Goal: Feedback & Contribution: Leave review/rating

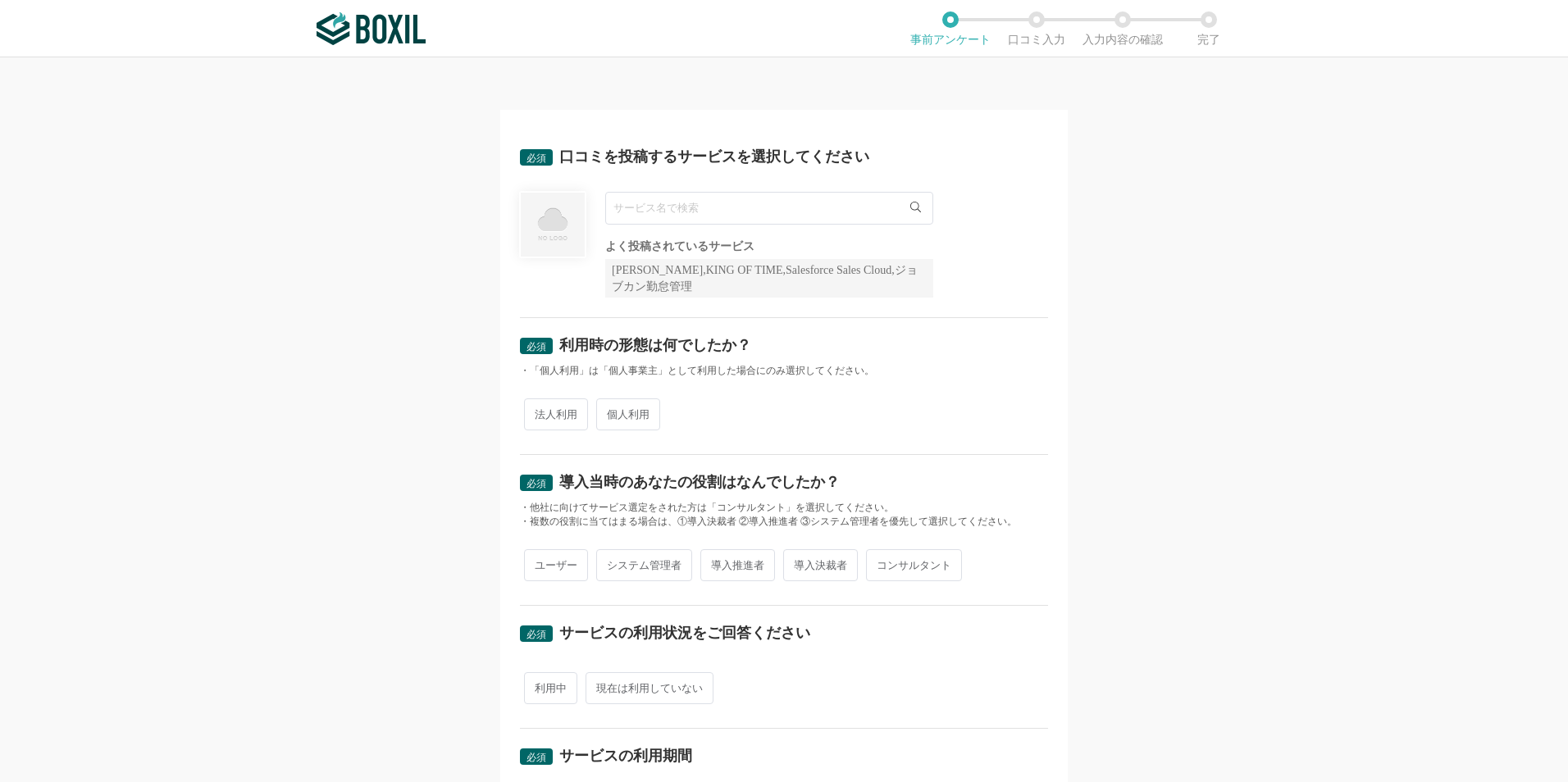
click at [755, 204] on input "text" at bounding box center [769, 208] width 328 height 33
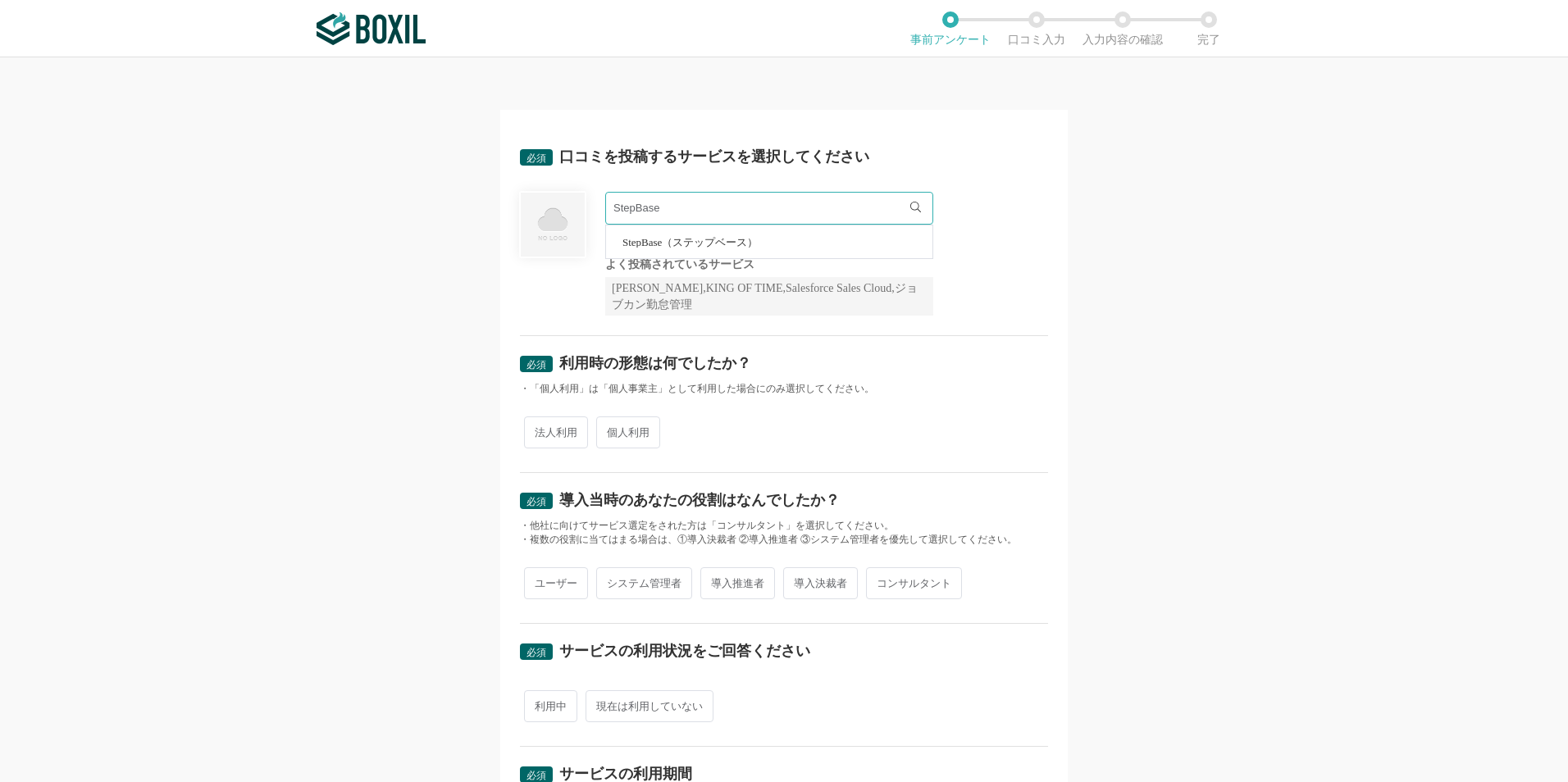
type input "StepBase"
click at [257, 299] on div "必須 口コミを投稿するサービスを選択してください StepBase StepBase（ステップベース） 必須回答項目です。候補から選択してください よく投稿さ…" at bounding box center [784, 420] width 1568 height 725
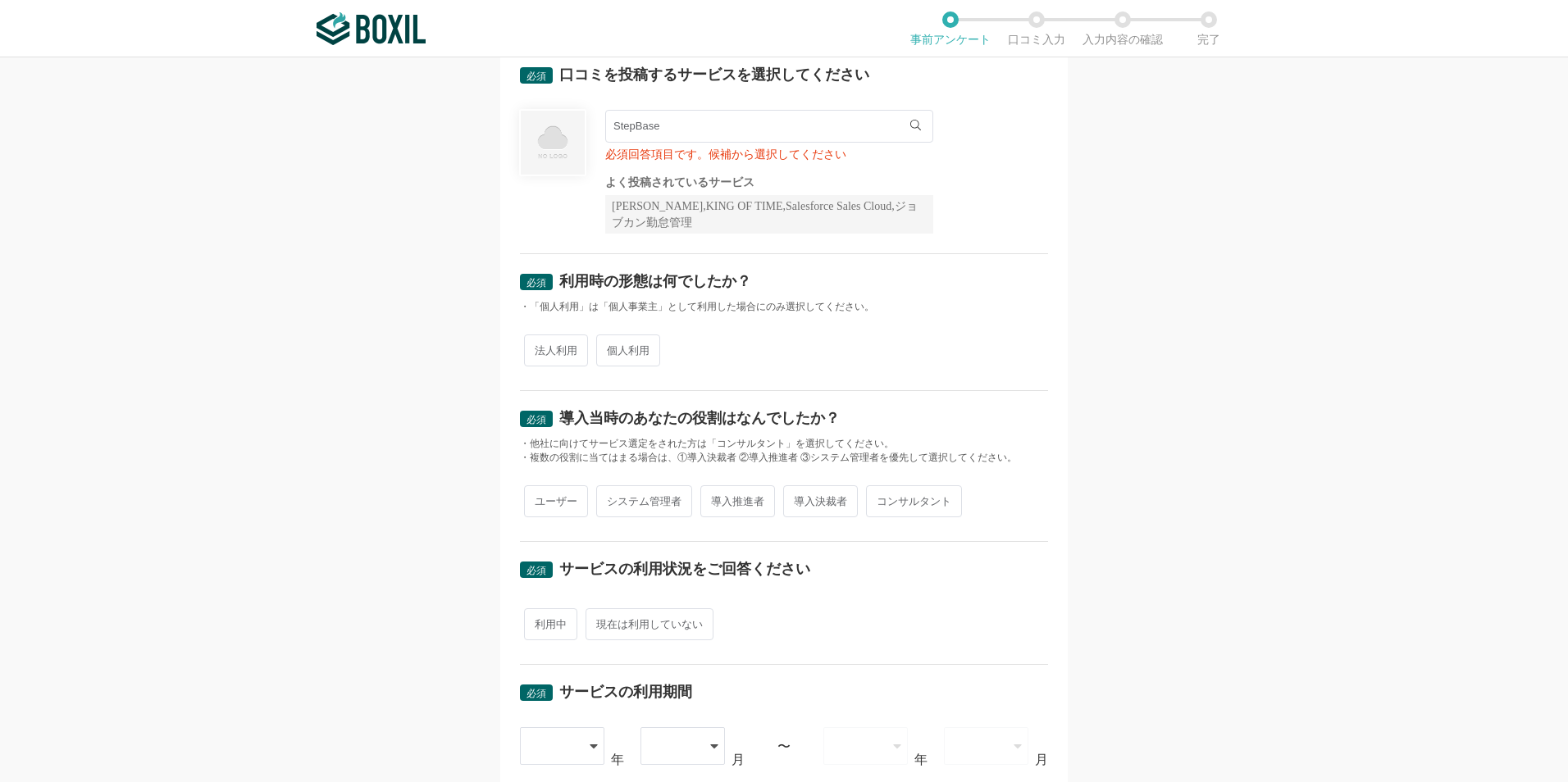
click at [565, 352] on span "法人利用" at bounding box center [556, 350] width 64 height 32
click at [539, 348] on input "法人利用" at bounding box center [533, 342] width 10 height 10
radio input "true"
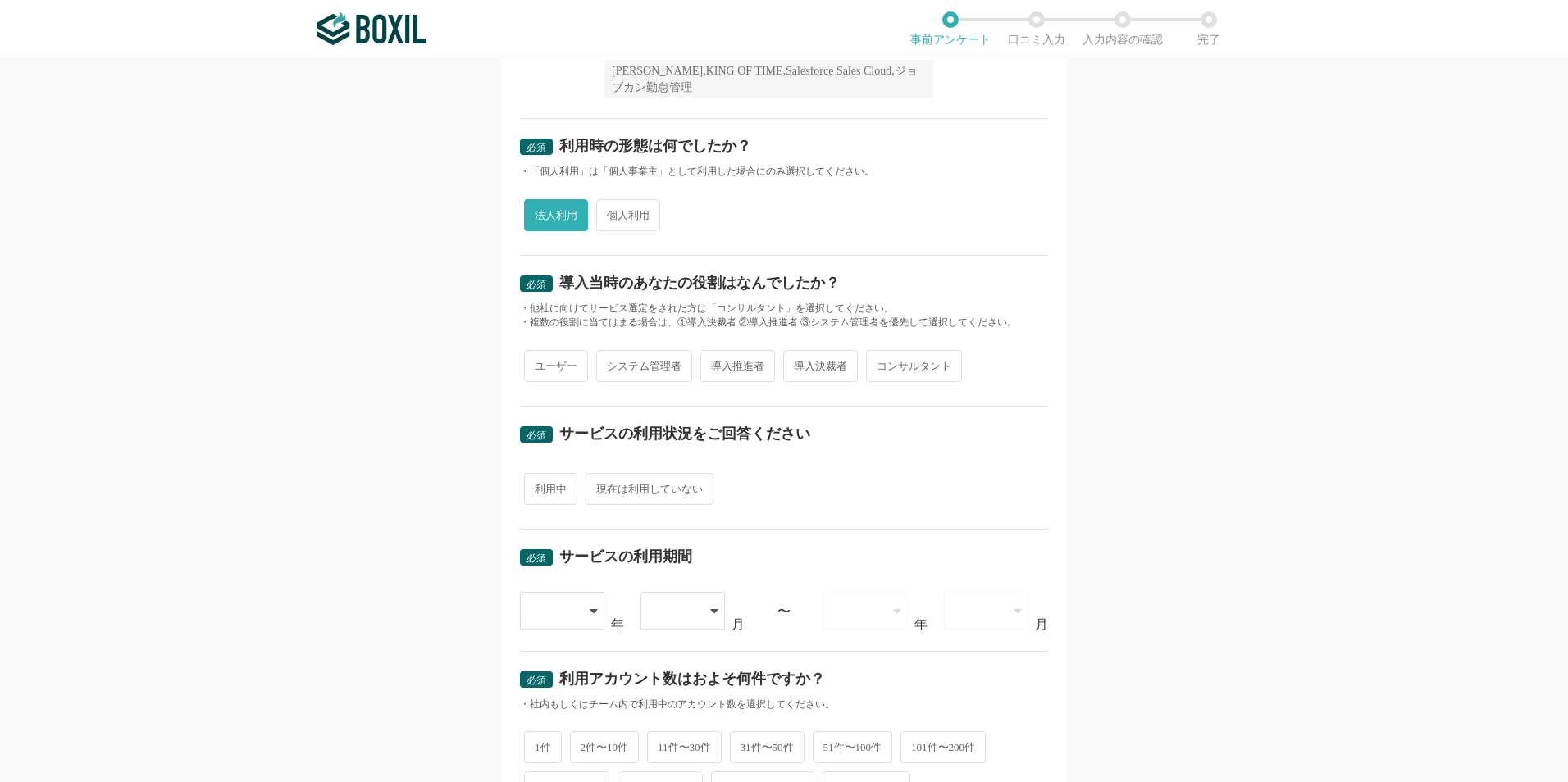
scroll to position [246, 0]
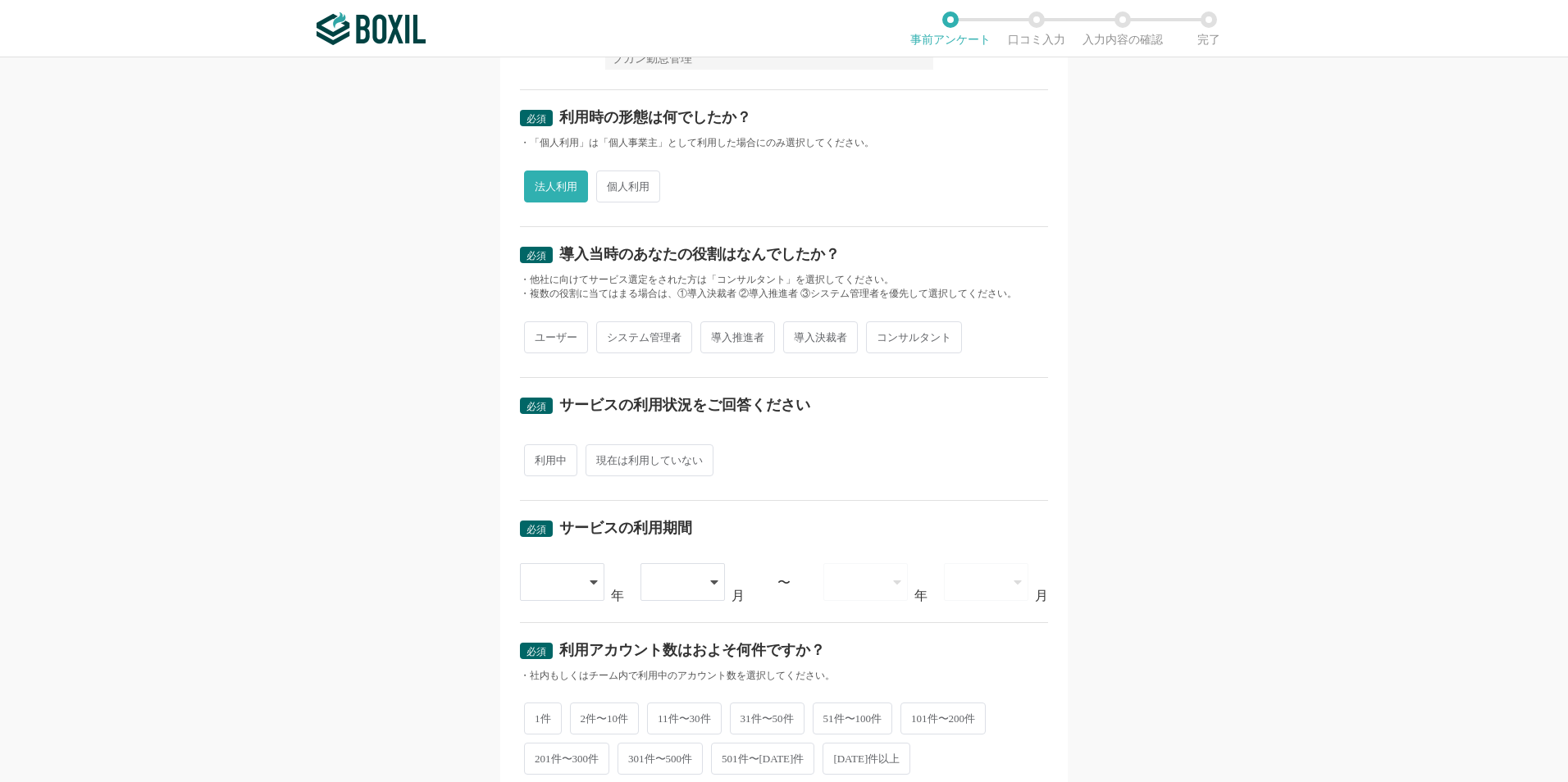
click at [548, 331] on span "ユーザー" at bounding box center [556, 337] width 64 height 32
click at [539, 331] on input "ユーザー" at bounding box center [533, 329] width 10 height 10
radio input "true"
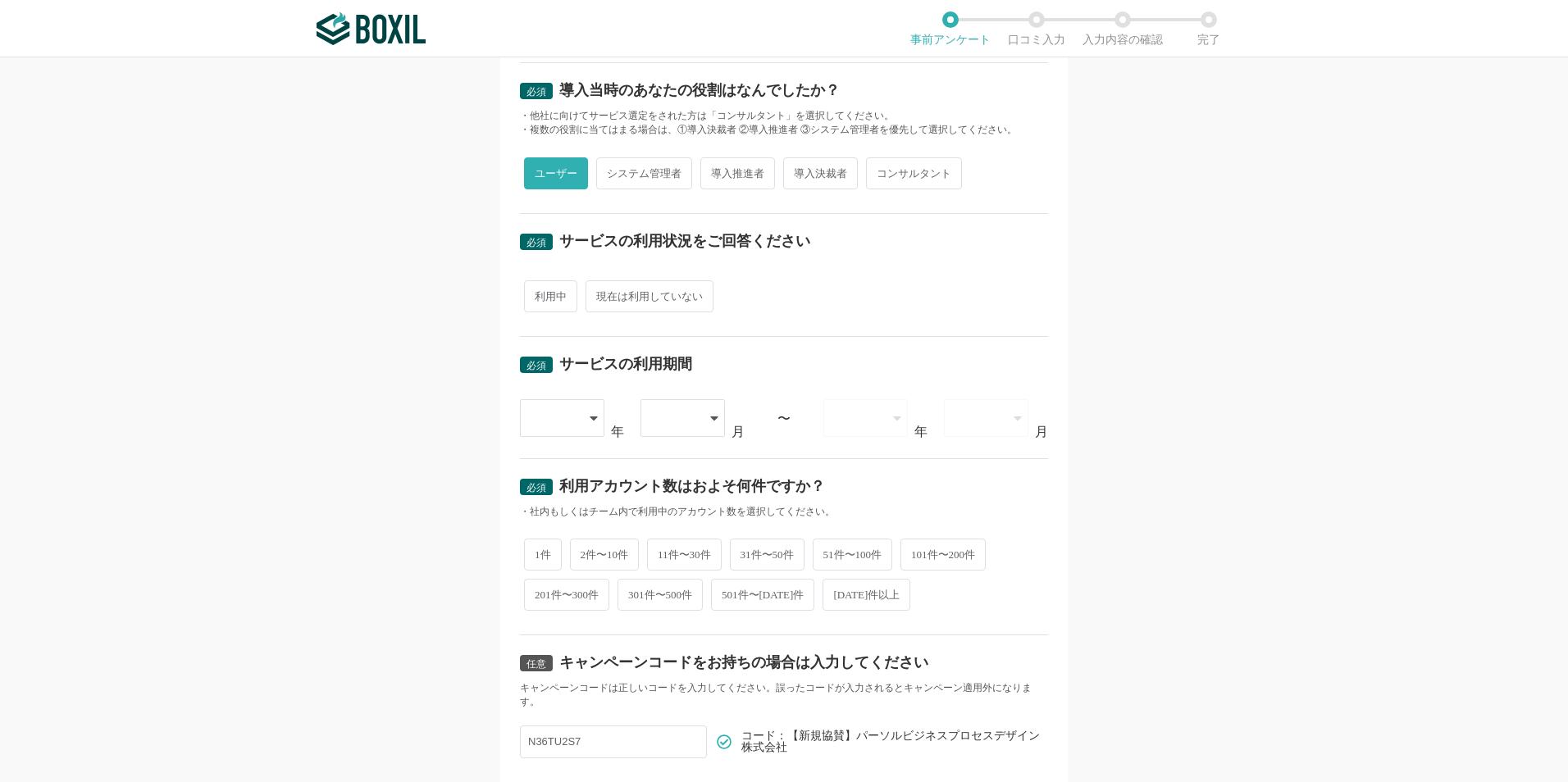
click at [532, 300] on span "利用中" at bounding box center [550, 296] width 53 height 32
click at [532, 294] on input "利用中" at bounding box center [533, 288] width 10 height 10
radio input "true"
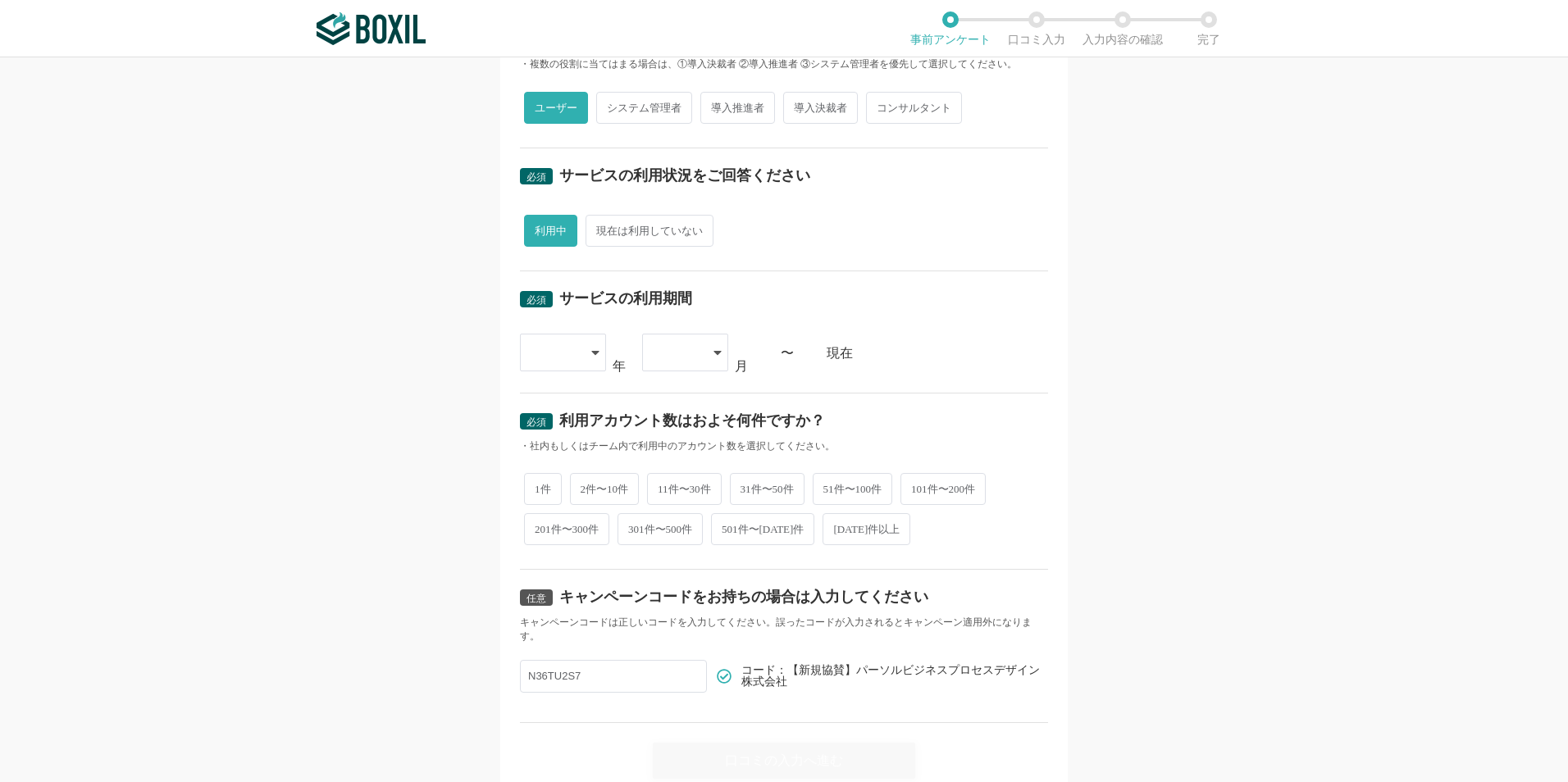
scroll to position [543, 0]
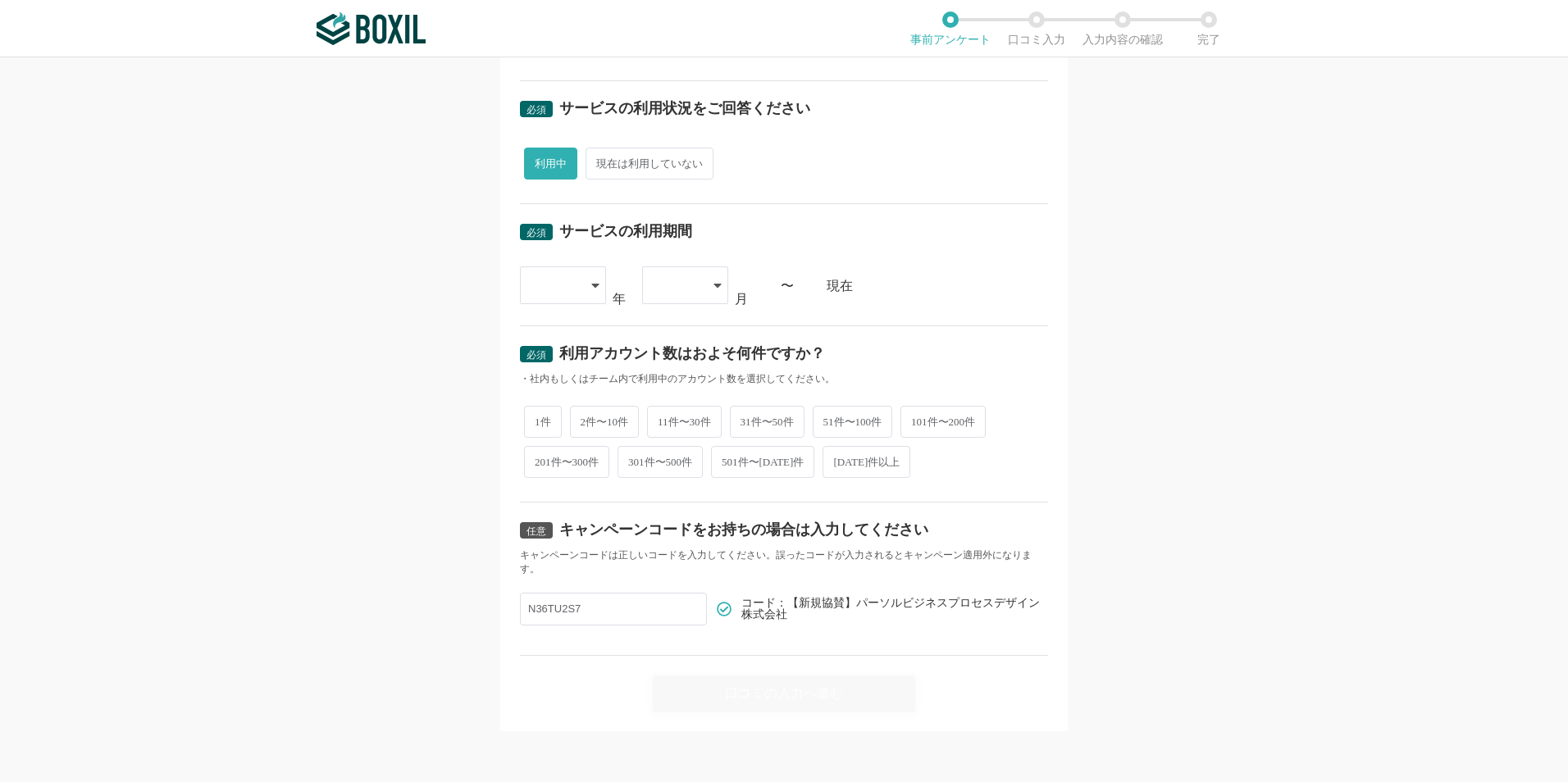
click at [583, 280] on div at bounding box center [563, 285] width 86 height 38
click at [555, 536] on span "[DATE]" at bounding box center [554, 538] width 42 height 13
click at [702, 280] on div at bounding box center [685, 285] width 86 height 38
click at [683, 375] on li "02" at bounding box center [685, 371] width 86 height 39
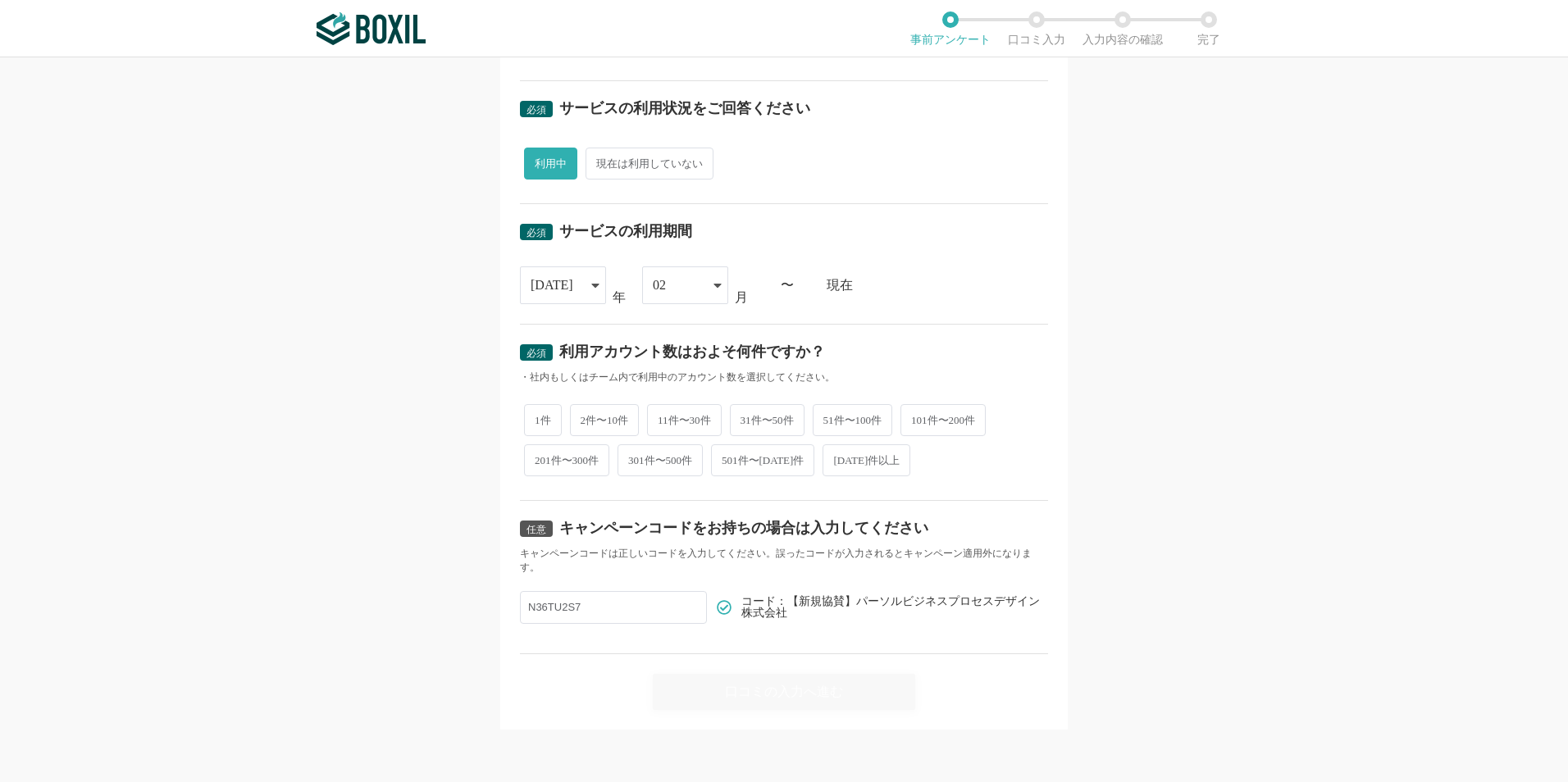
click at [384, 316] on div "必須 口コミを投稿するサービスを選択してください StepBase StepBase（ステップベース） 必須回答項目です。候補から選択してください よく投稿さ…" at bounding box center [784, 420] width 1568 height 725
click at [605, 414] on span "2件〜10件" at bounding box center [604, 420] width 69 height 32
click at [585, 414] on input "2件〜10件" at bounding box center [579, 412] width 10 height 10
radio input "true"
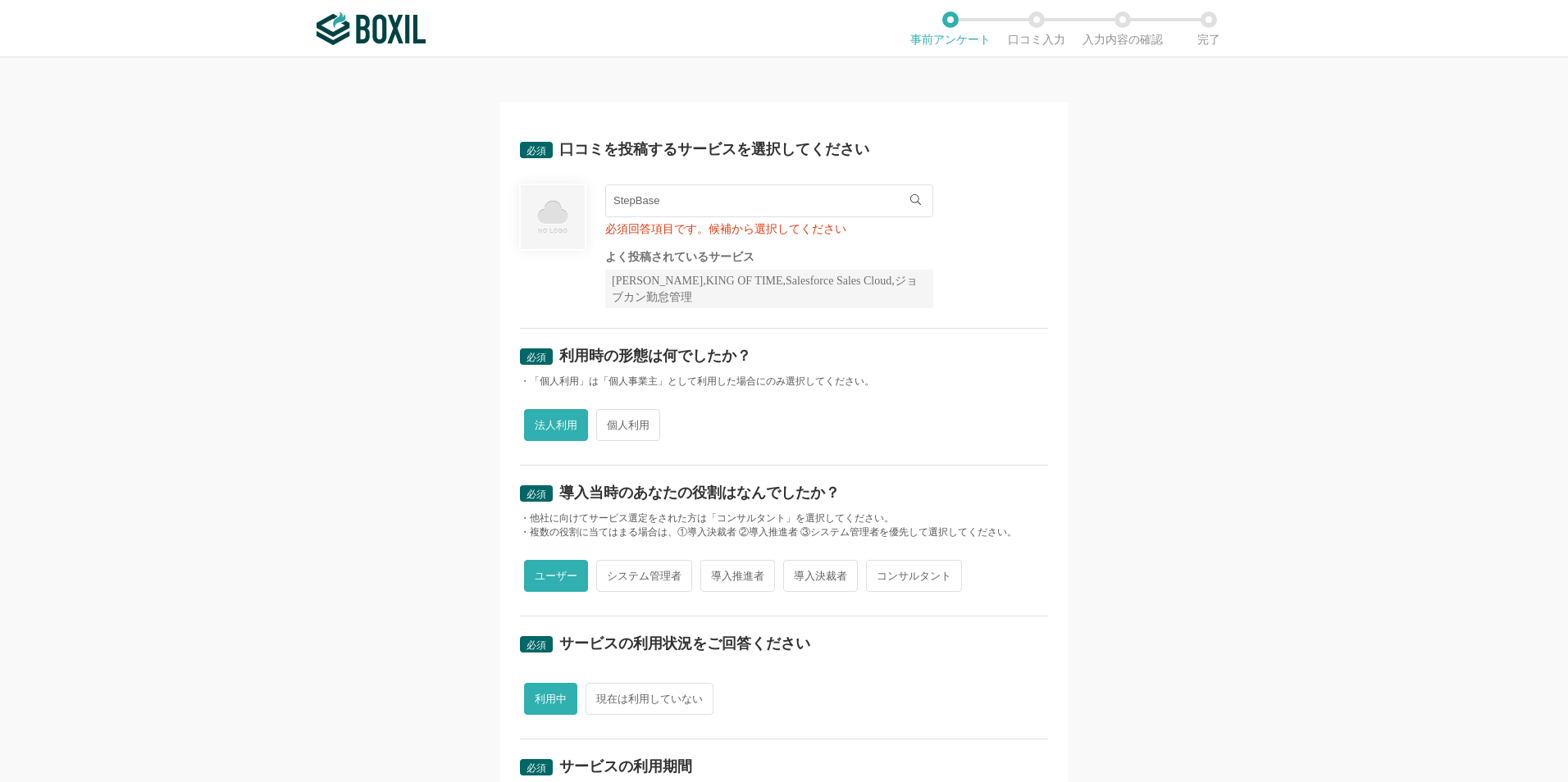
scroll to position [0, 0]
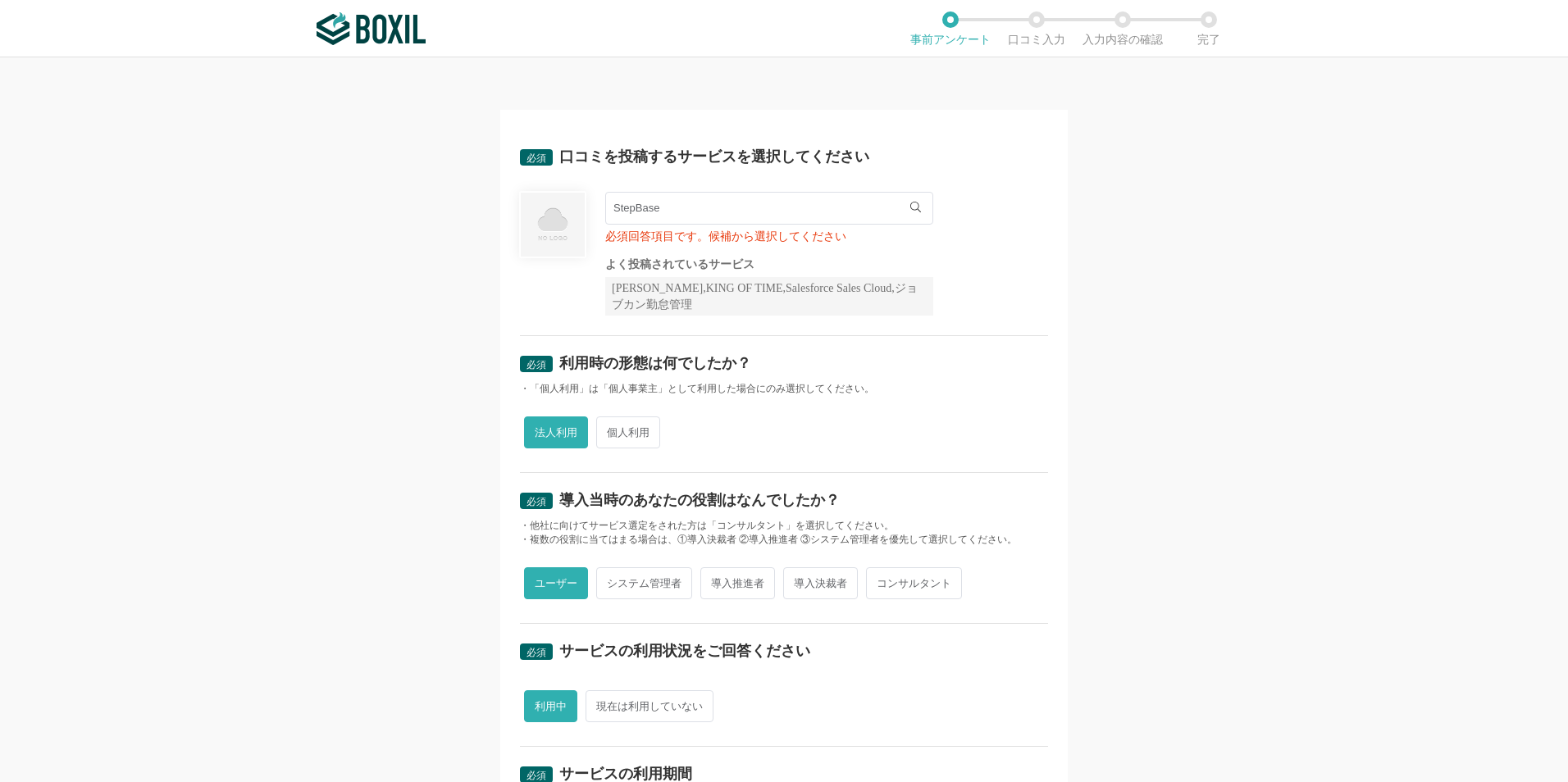
click at [674, 218] on input "StepBase" at bounding box center [769, 208] width 328 height 33
click at [697, 239] on span "StepBase（ステップベース）" at bounding box center [690, 242] width 135 height 10
type input "StepBase（ステップベース）"
radio input "false"
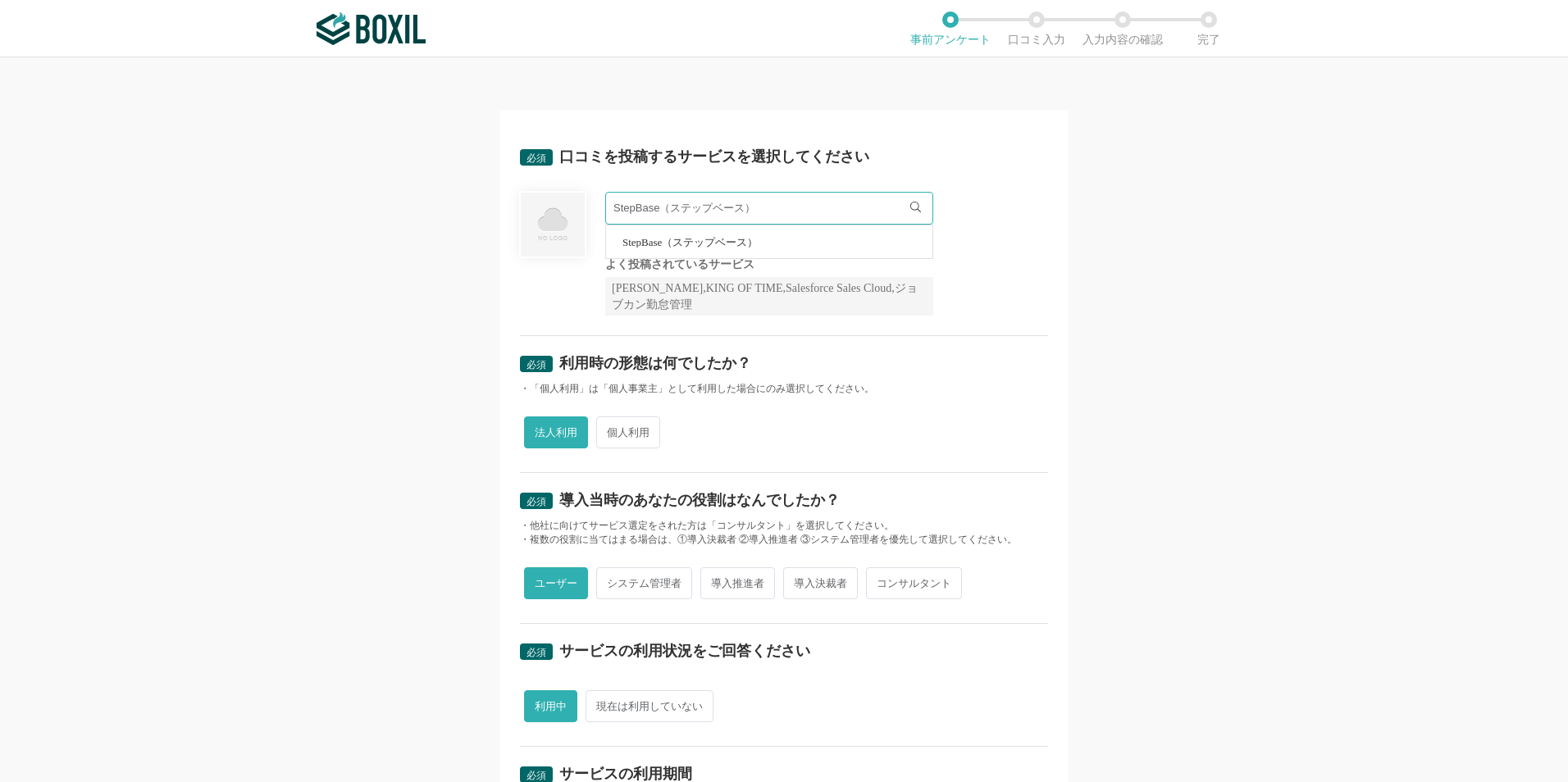
radio input "false"
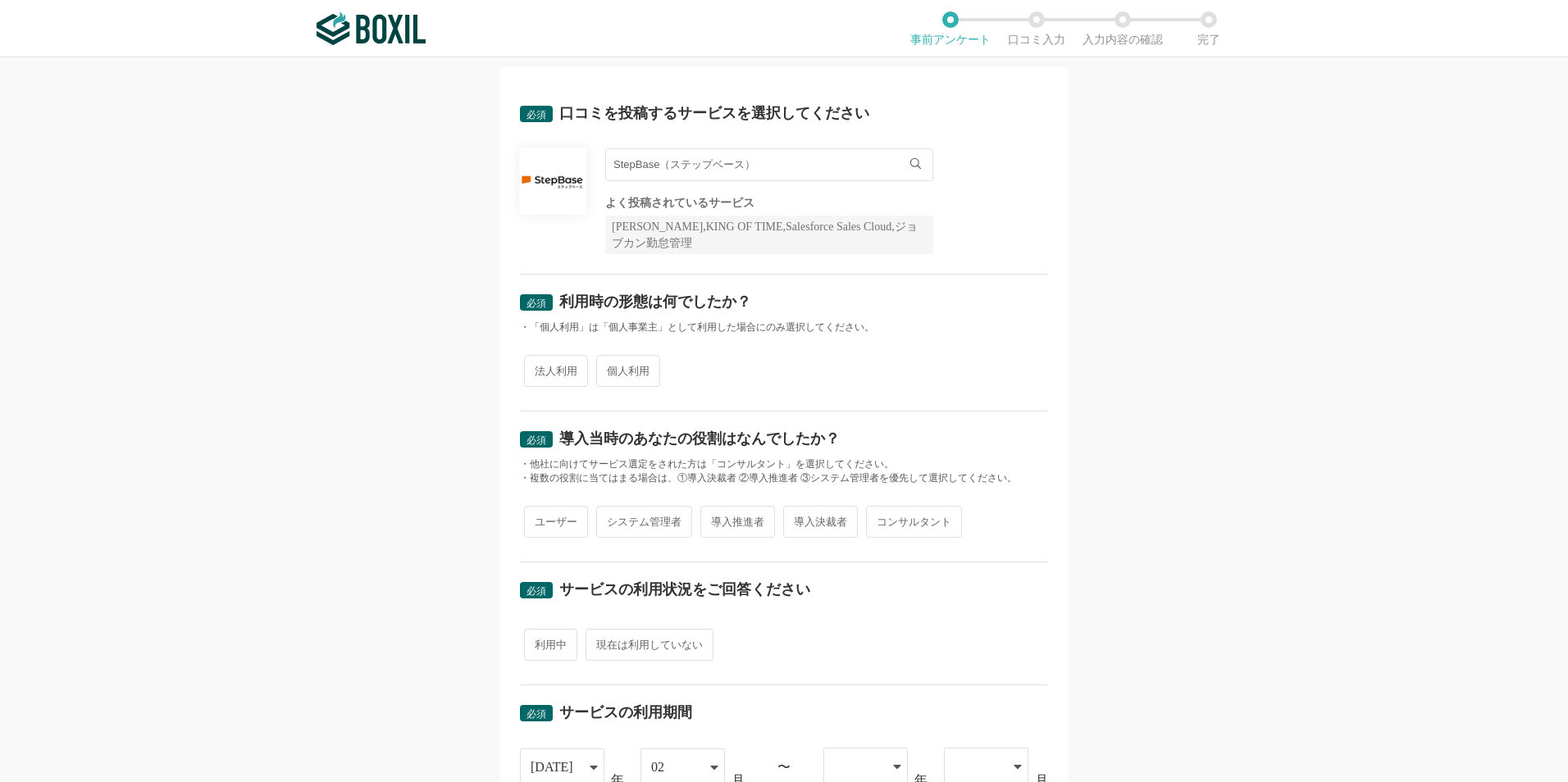
scroll to position [82, 0]
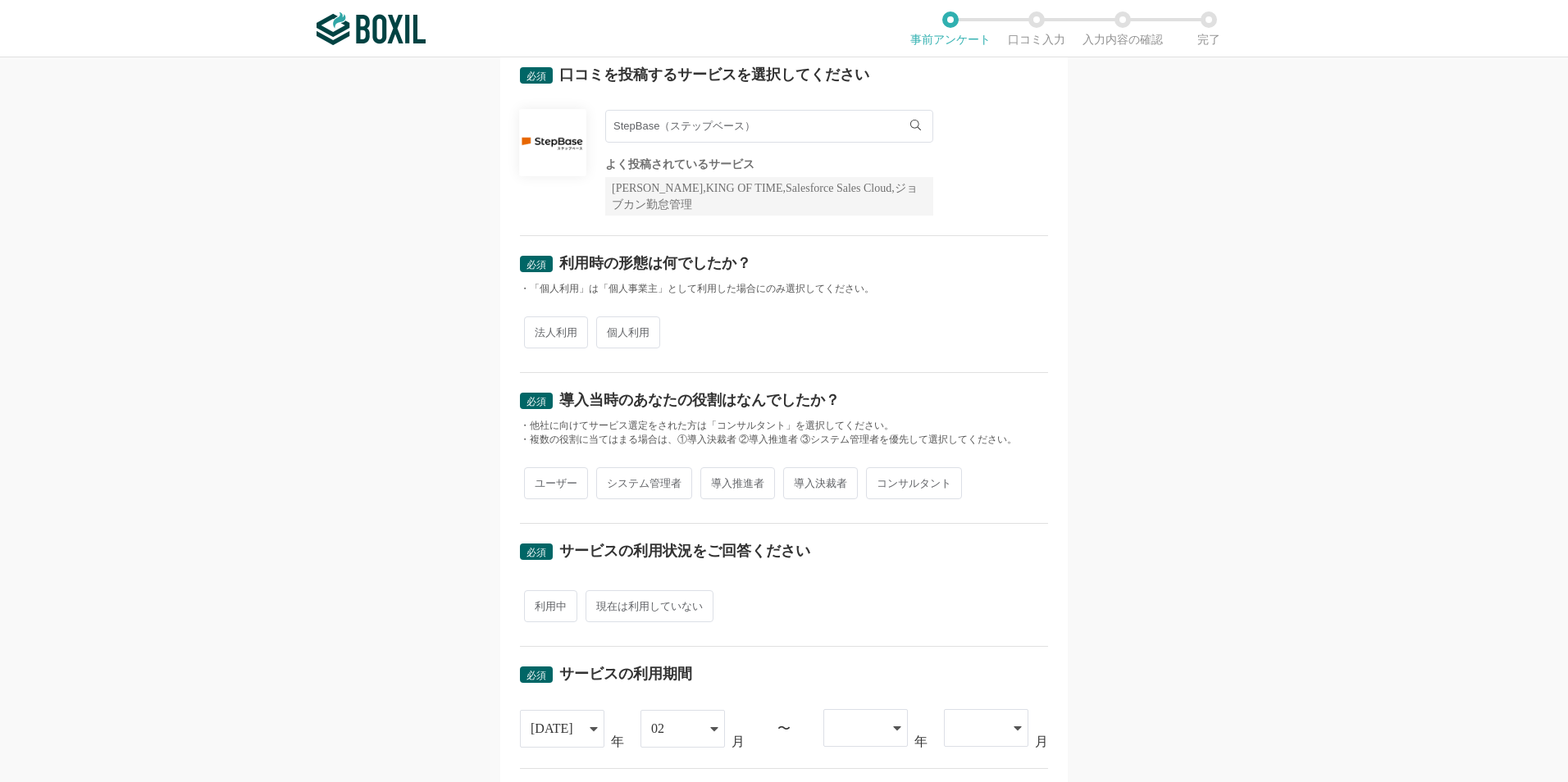
click at [565, 336] on span "法人利用" at bounding box center [556, 332] width 64 height 32
click at [539, 329] on input "法人利用" at bounding box center [533, 324] width 10 height 10
radio input "true"
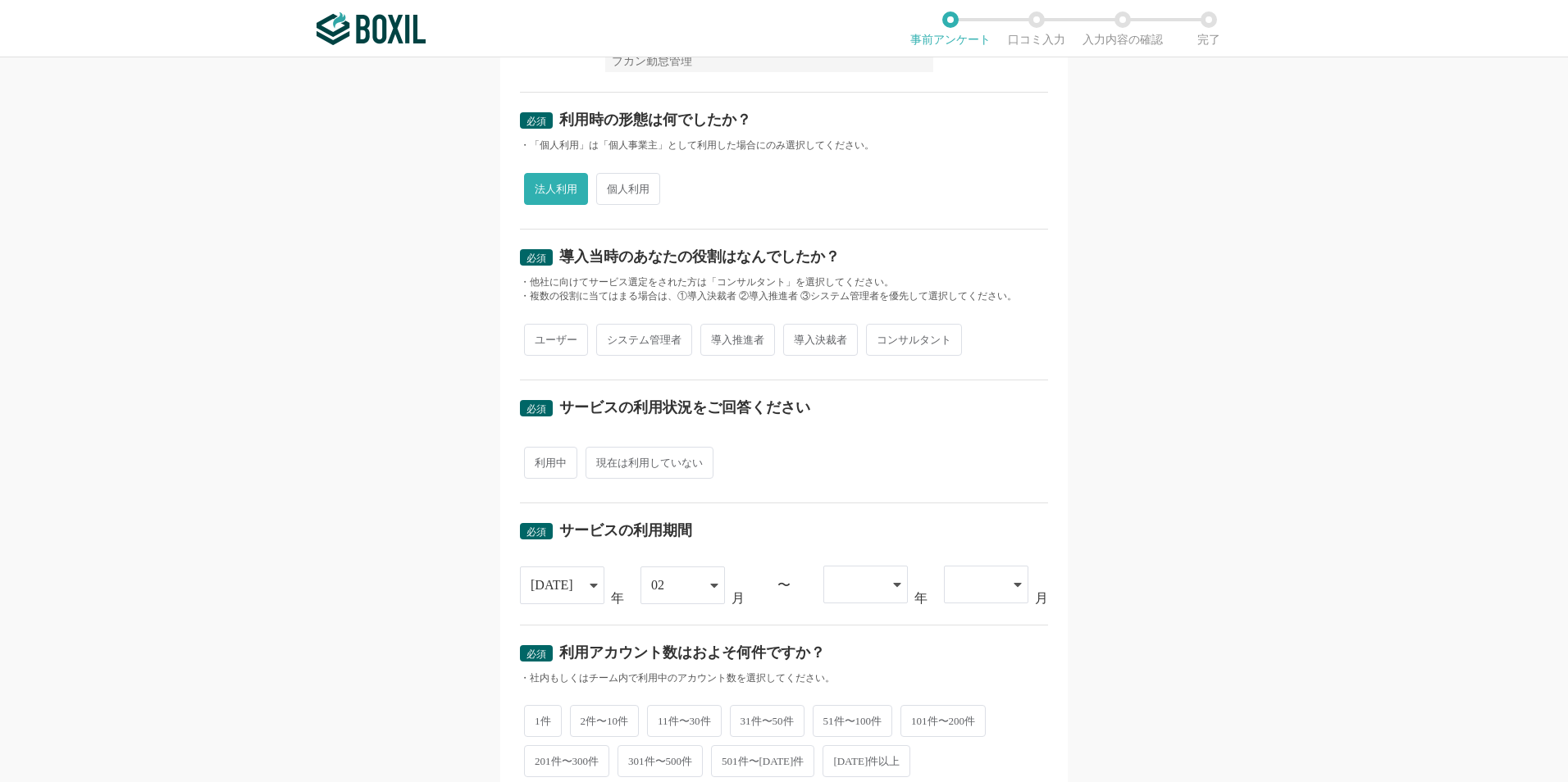
scroll to position [246, 0]
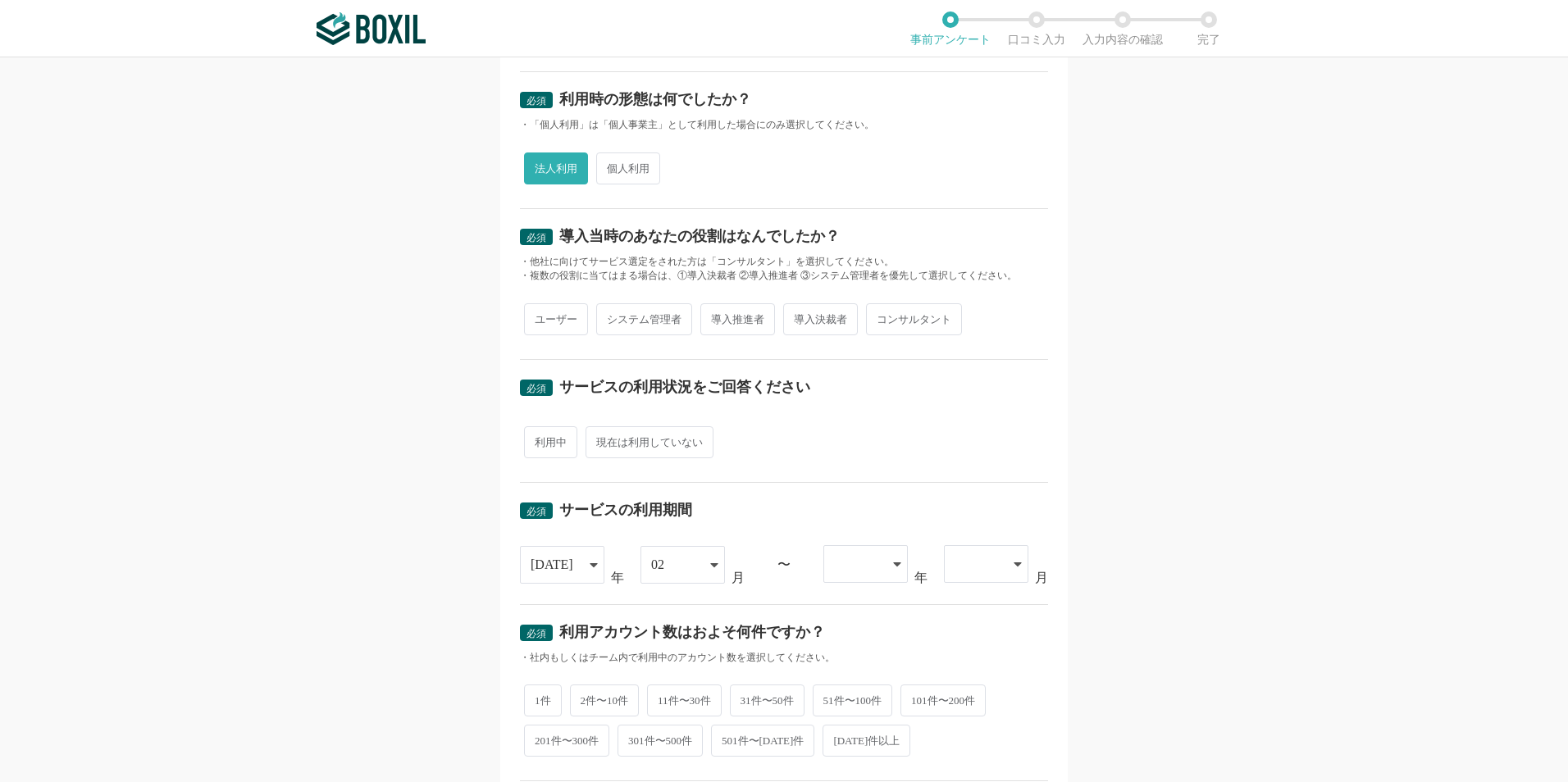
click at [550, 310] on span "ユーザー" at bounding box center [556, 319] width 64 height 32
click at [539, 310] on input "ユーザー" at bounding box center [533, 311] width 10 height 10
radio input "true"
click at [552, 445] on span "利用中" at bounding box center [550, 442] width 53 height 32
click at [539, 440] on input "利用中" at bounding box center [533, 434] width 10 height 10
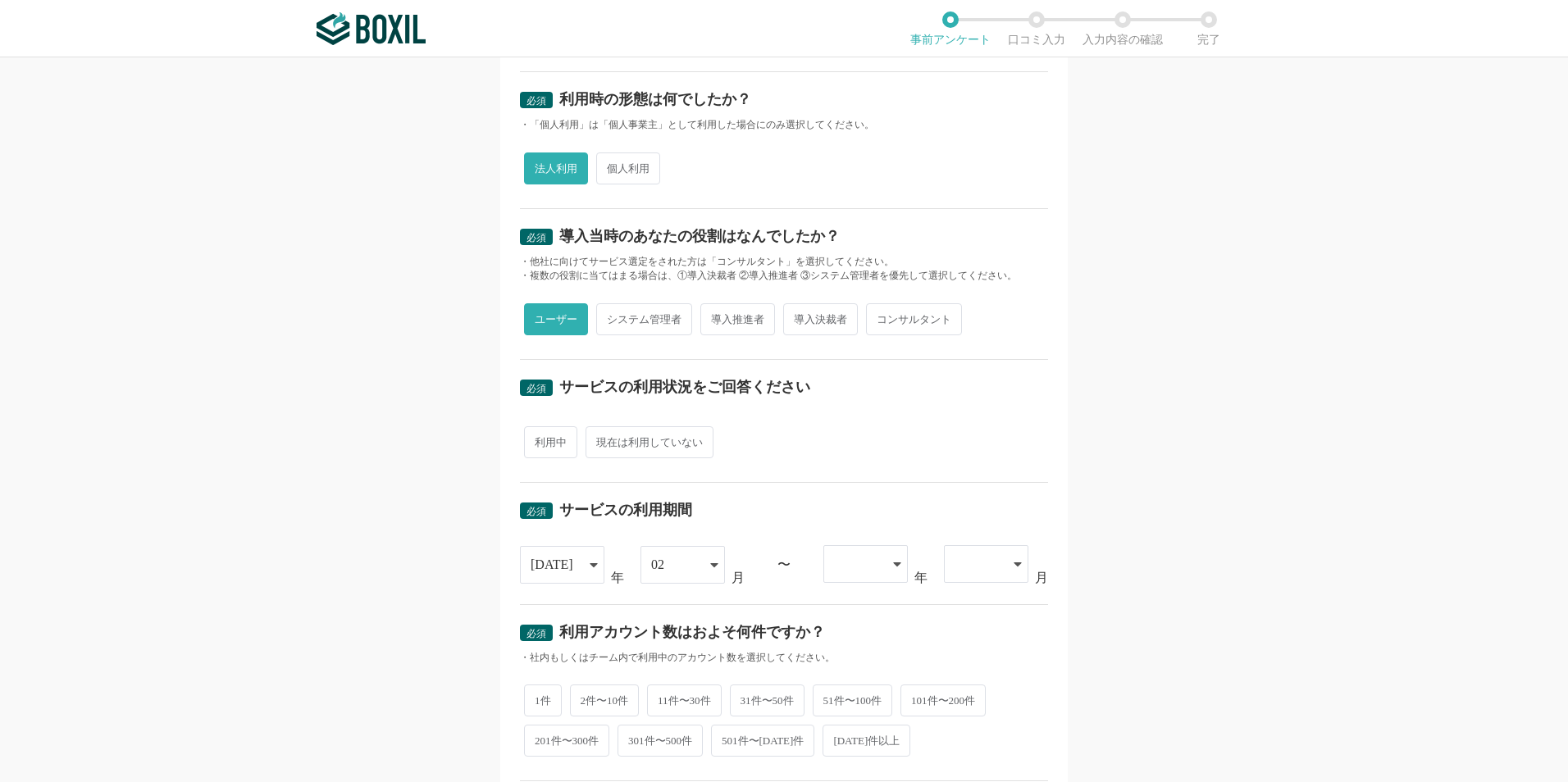
radio input "true"
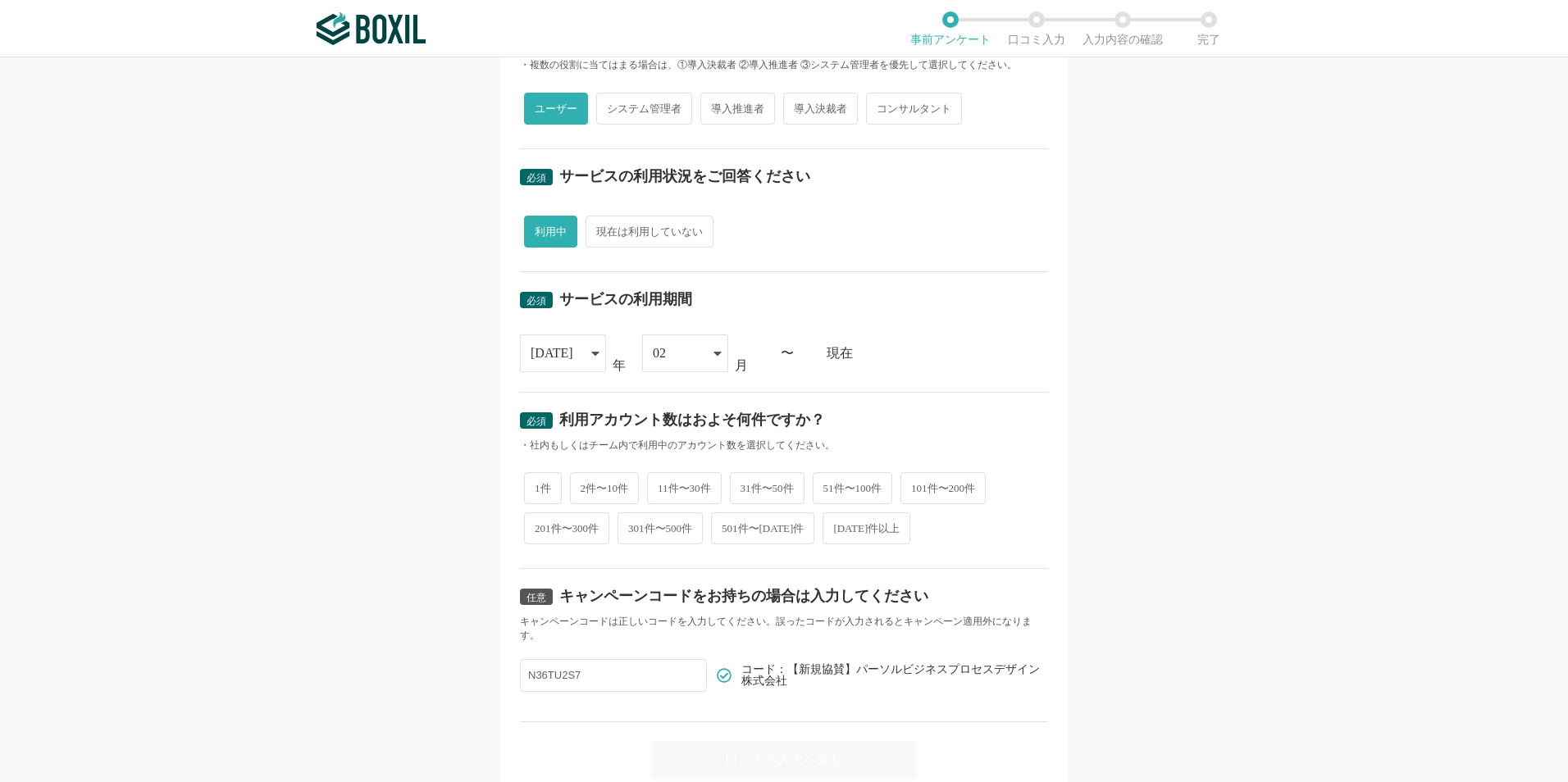
scroll to position [525, 0]
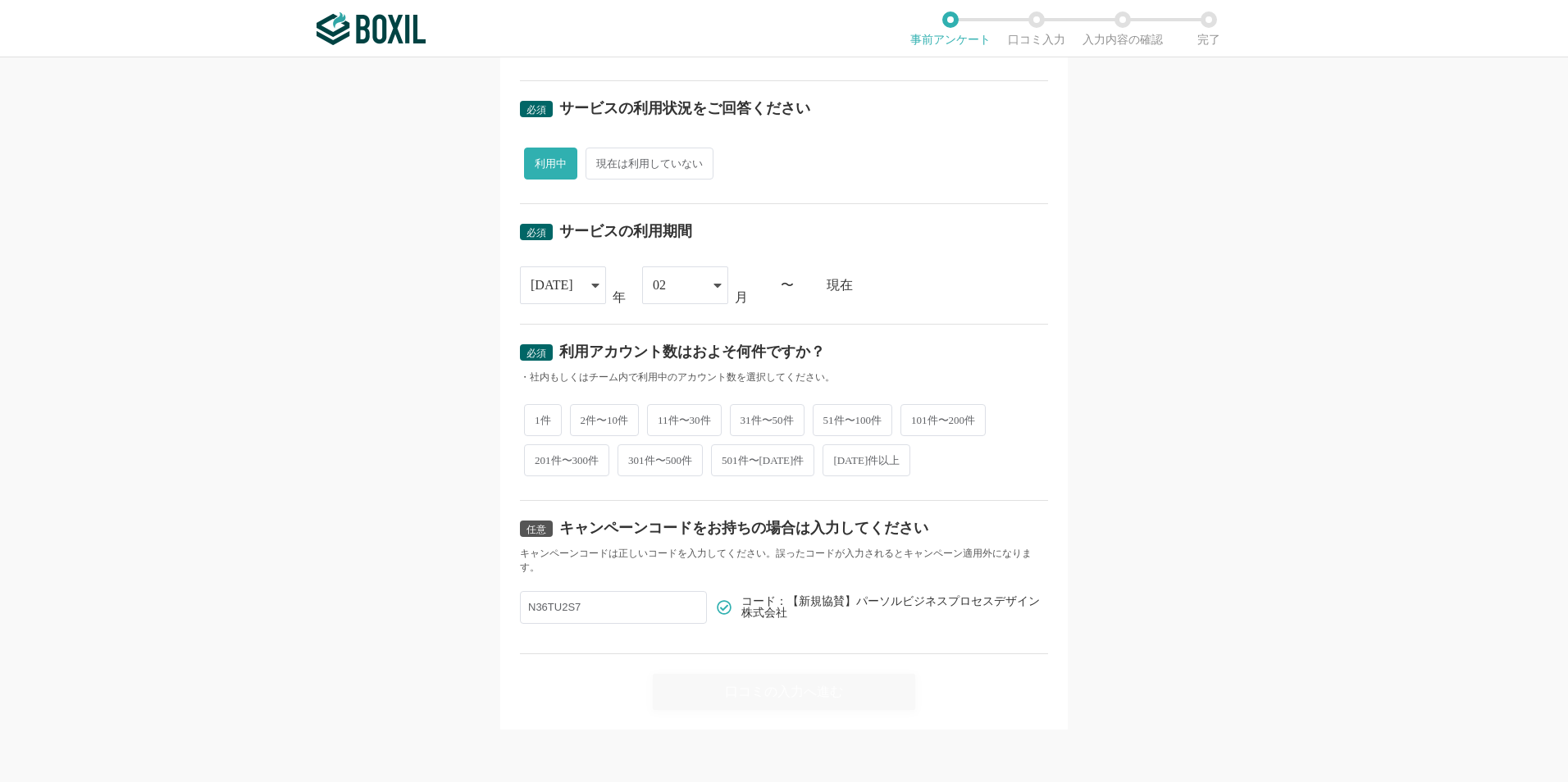
click at [583, 414] on span "2件〜10件" at bounding box center [604, 420] width 69 height 32
click at [583, 414] on input "2件〜10件" at bounding box center [579, 412] width 10 height 10
radio input "true"
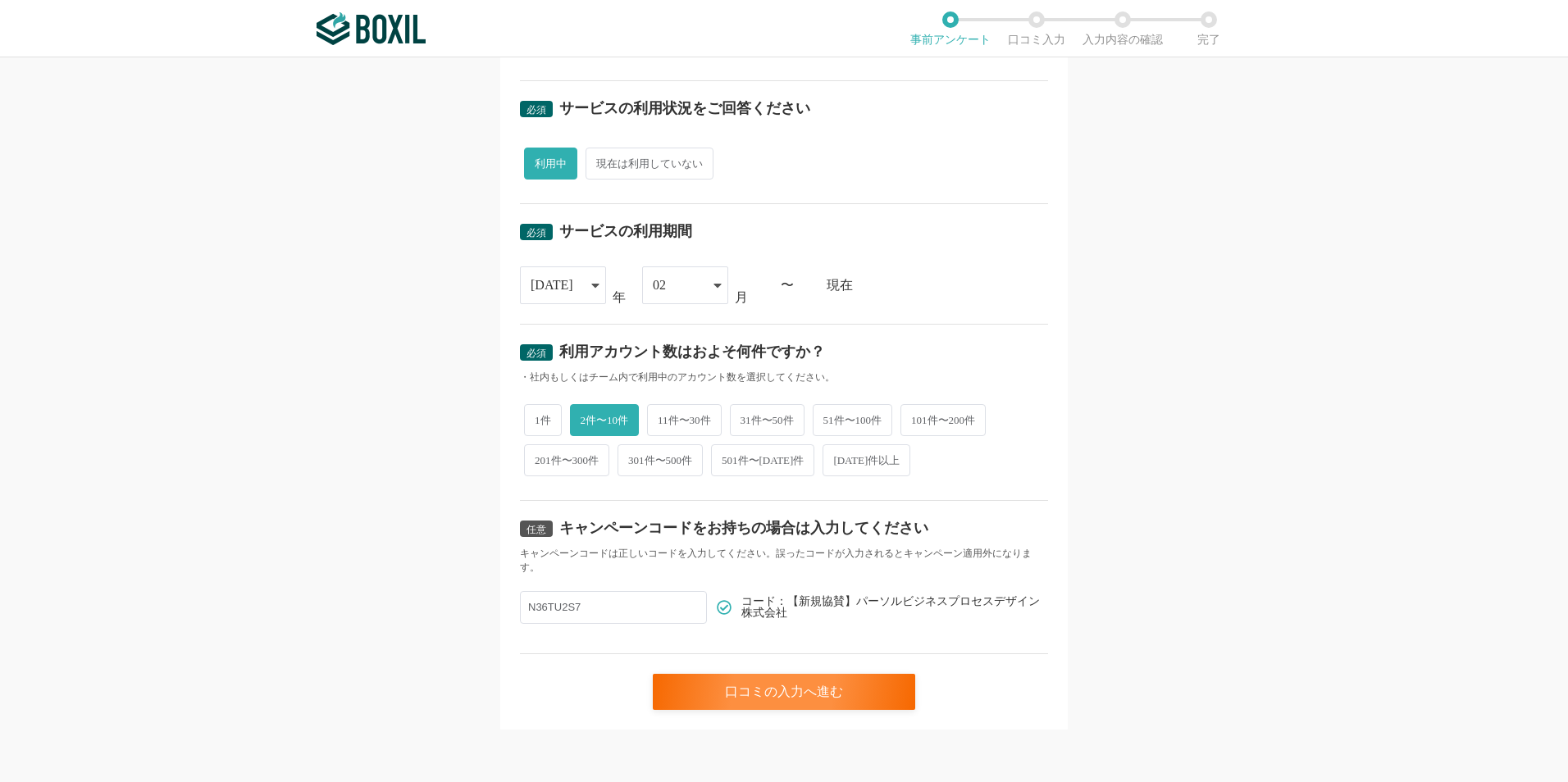
click at [859, 716] on div "必須 口コミを投稿するサービスを選択してください StepBase（ステップベース） StepBase（ステップベース） よく投稿されているサービス Sans…" at bounding box center [784, 157] width 568 height 1144
click at [854, 700] on div "口コミの入力へ進む" at bounding box center [784, 692] width 263 height 36
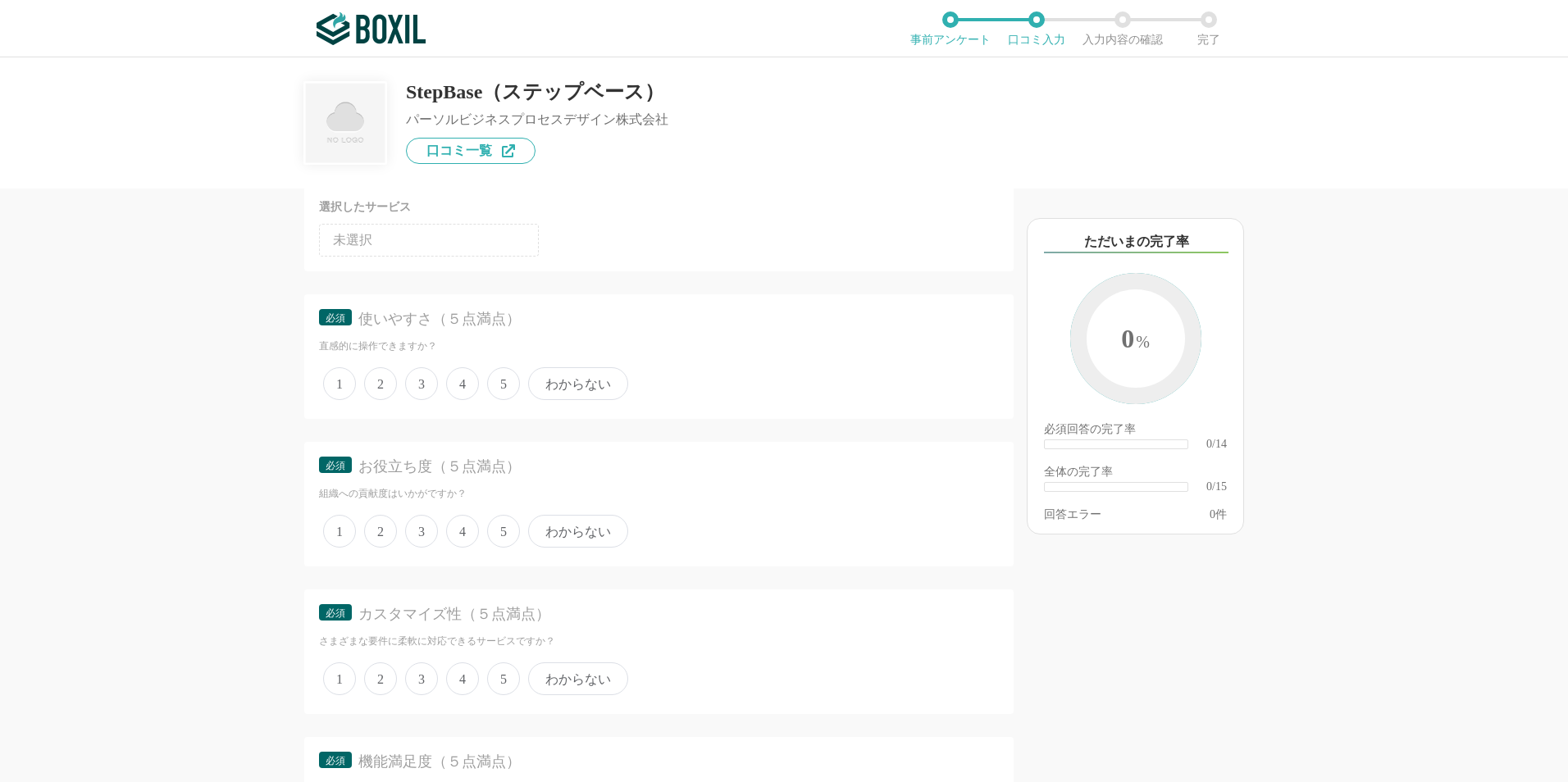
scroll to position [164, 0]
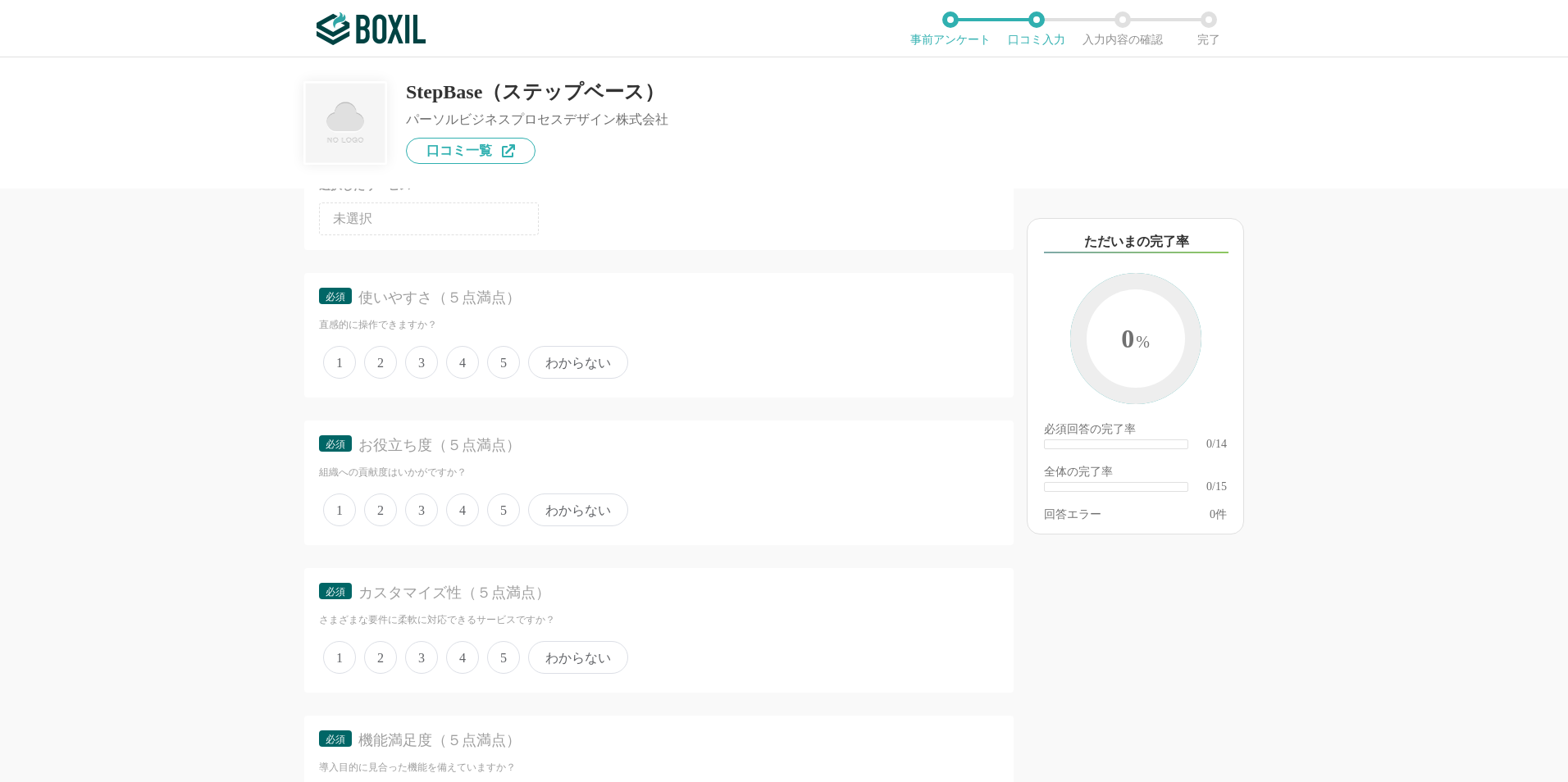
click at [418, 362] on span "3" at bounding box center [421, 362] width 33 height 33
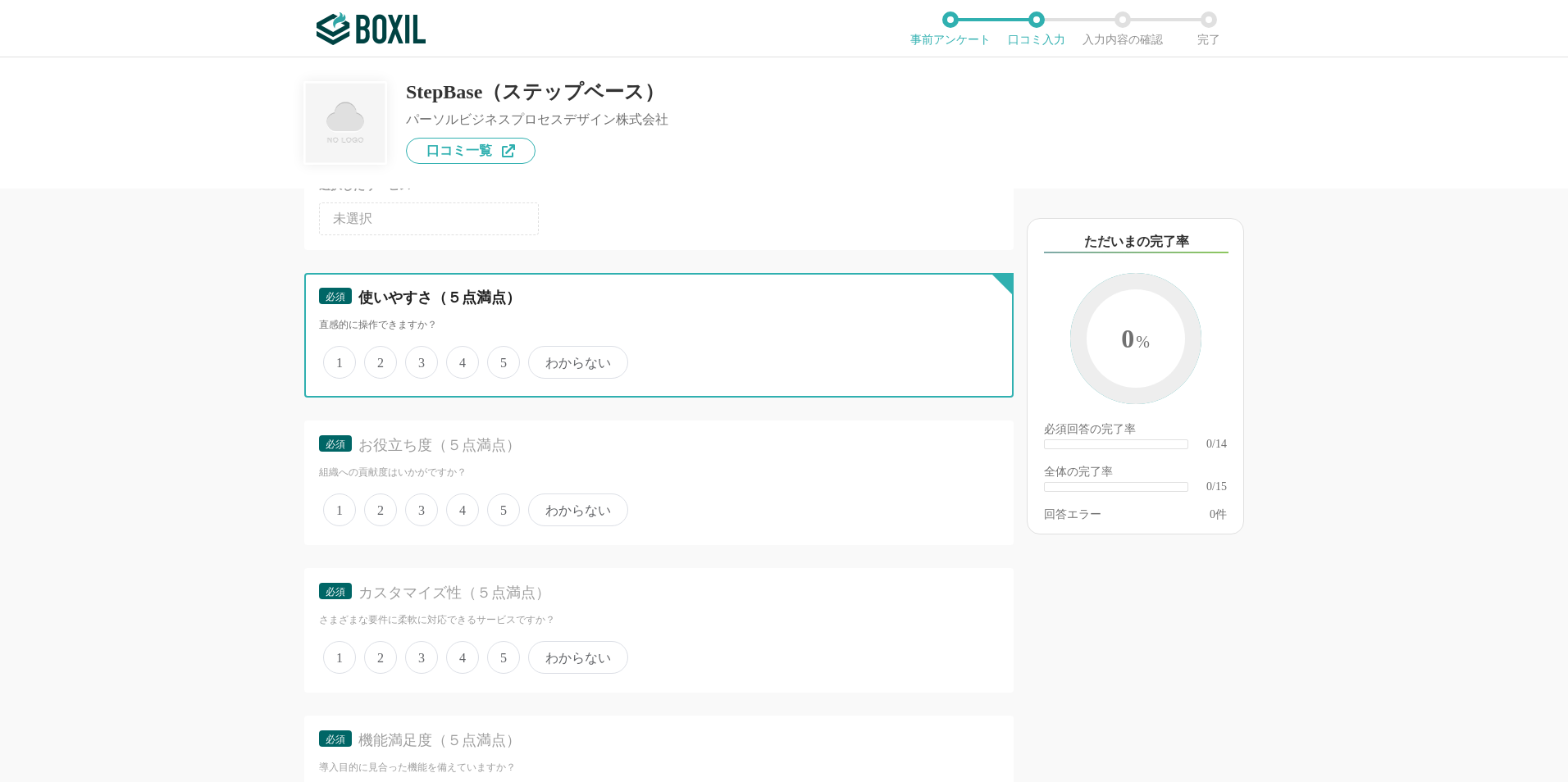
click at [418, 359] on input "3" at bounding box center [415, 354] width 10 height 10
radio input "true"
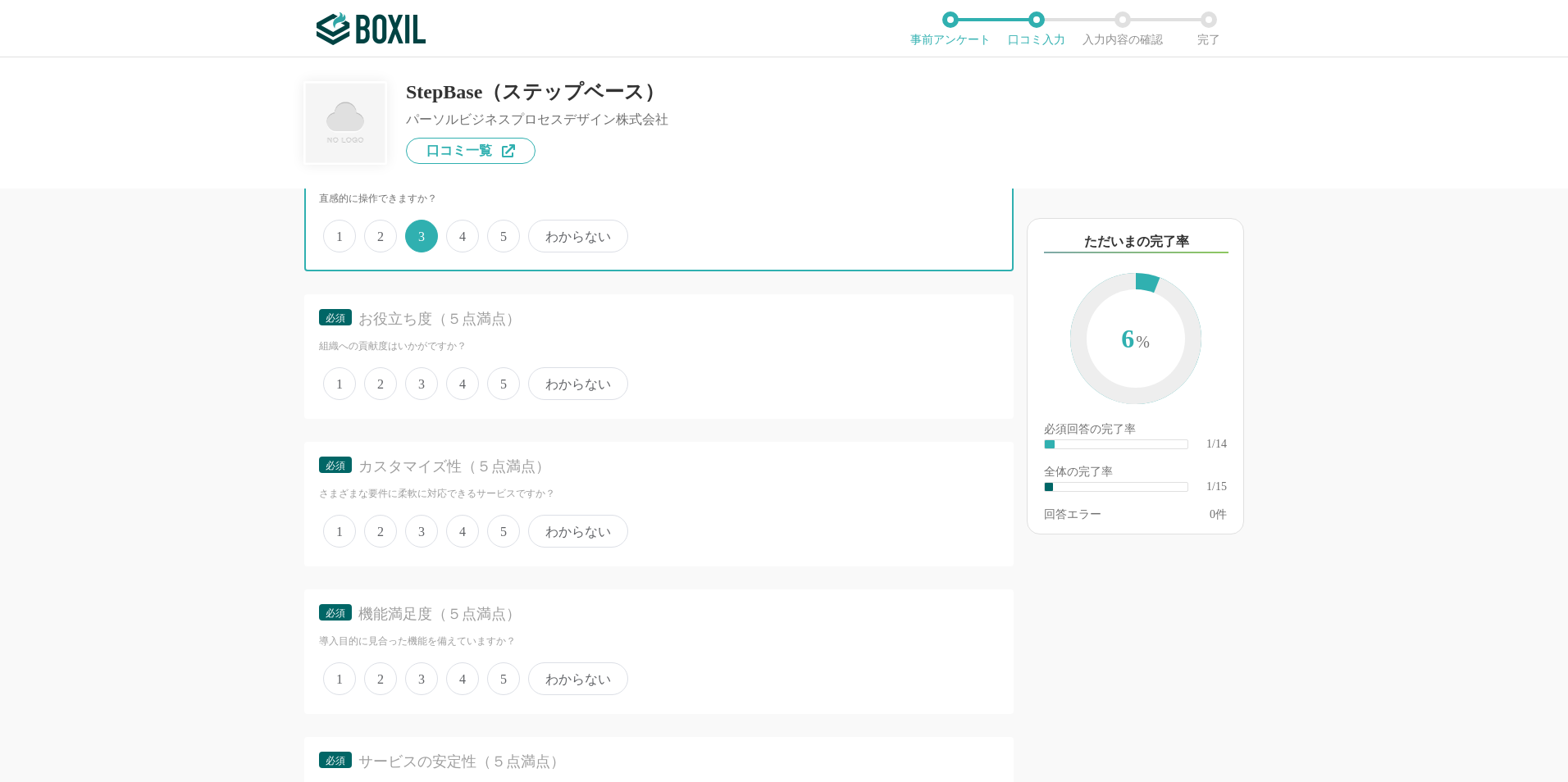
scroll to position [328, 0]
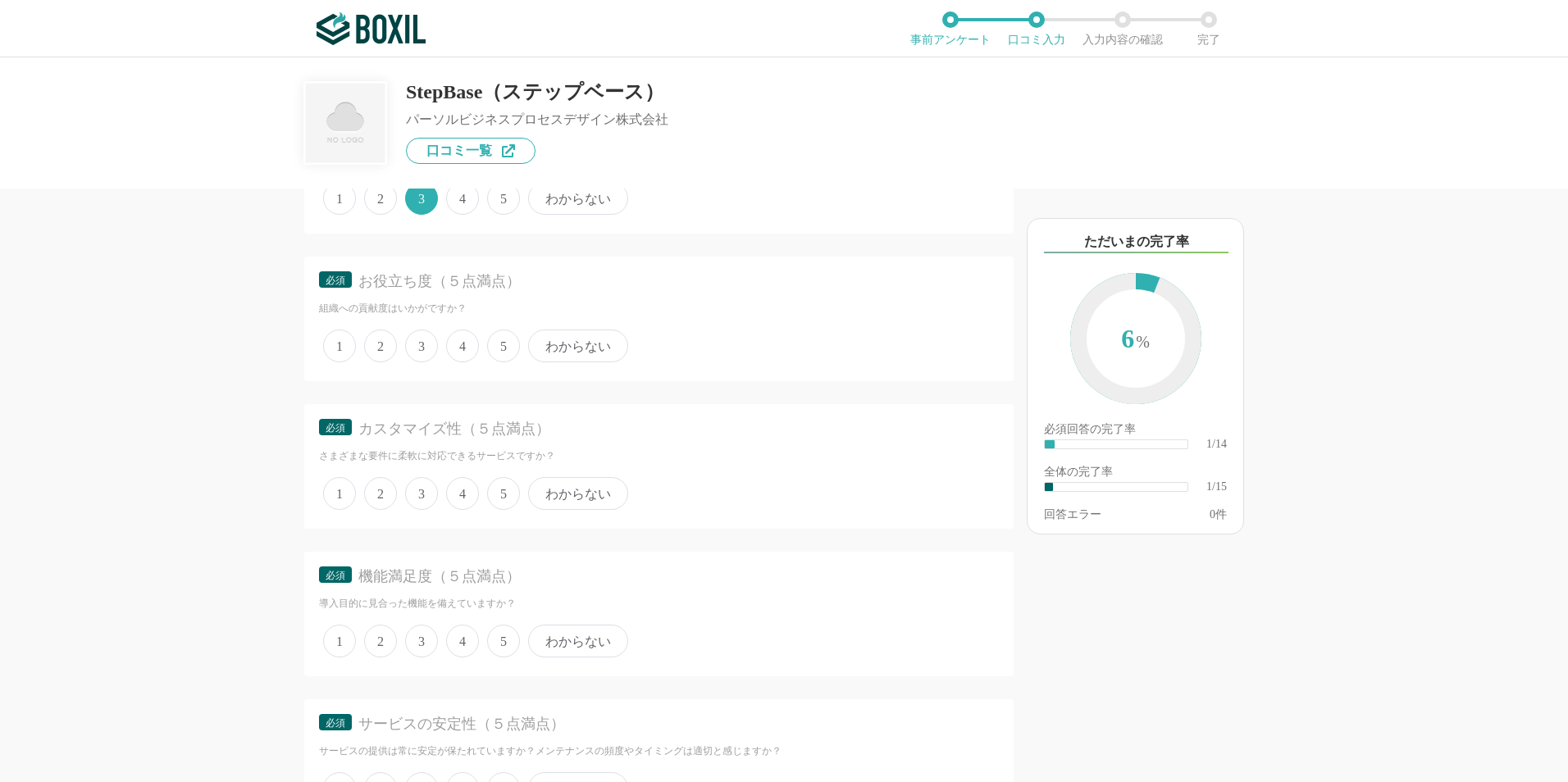
click at [464, 347] on span "4" at bounding box center [463, 346] width 33 height 33
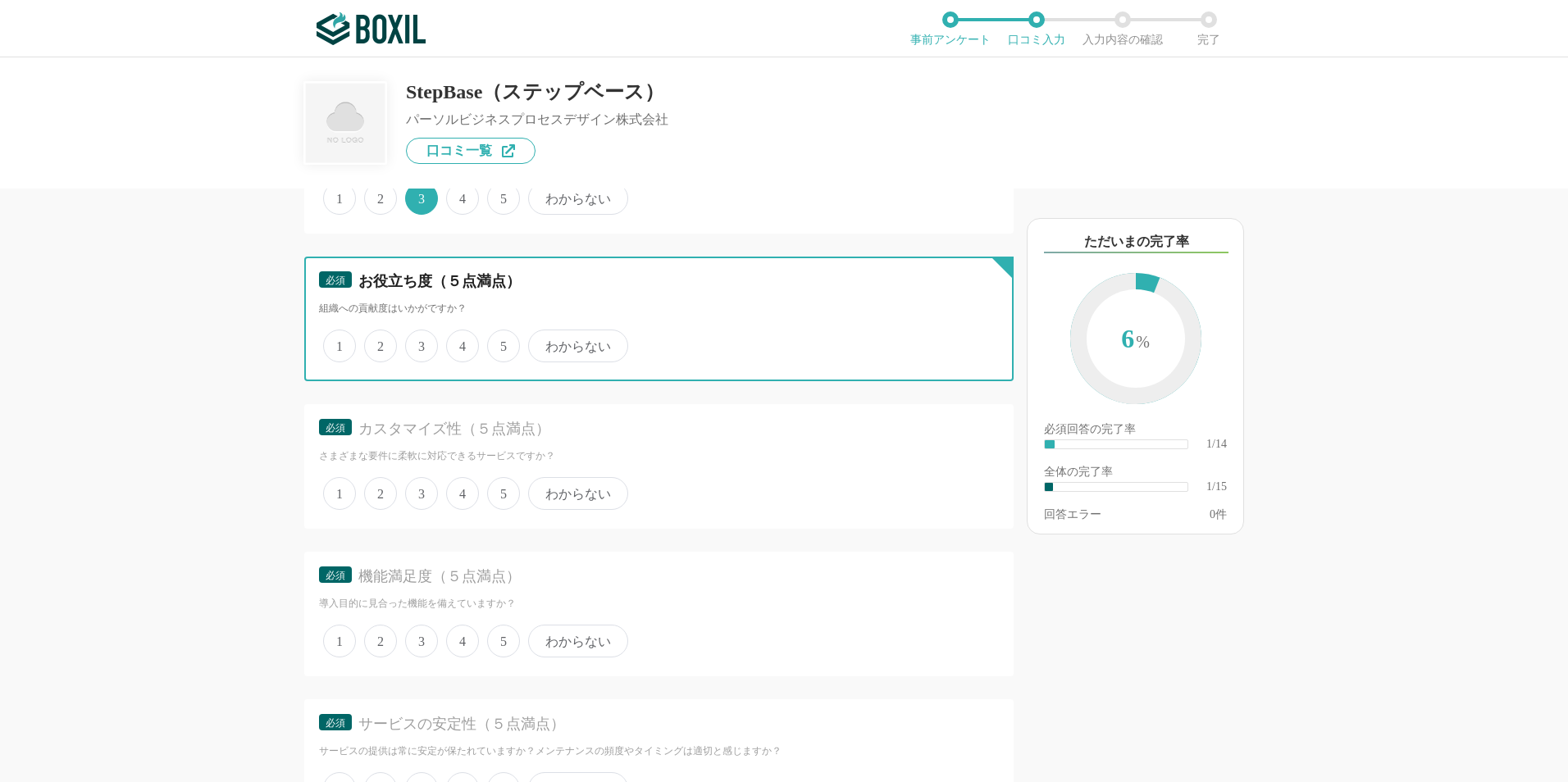
click at [461, 342] on input "4" at bounding box center [455, 337] width 10 height 10
radio input "true"
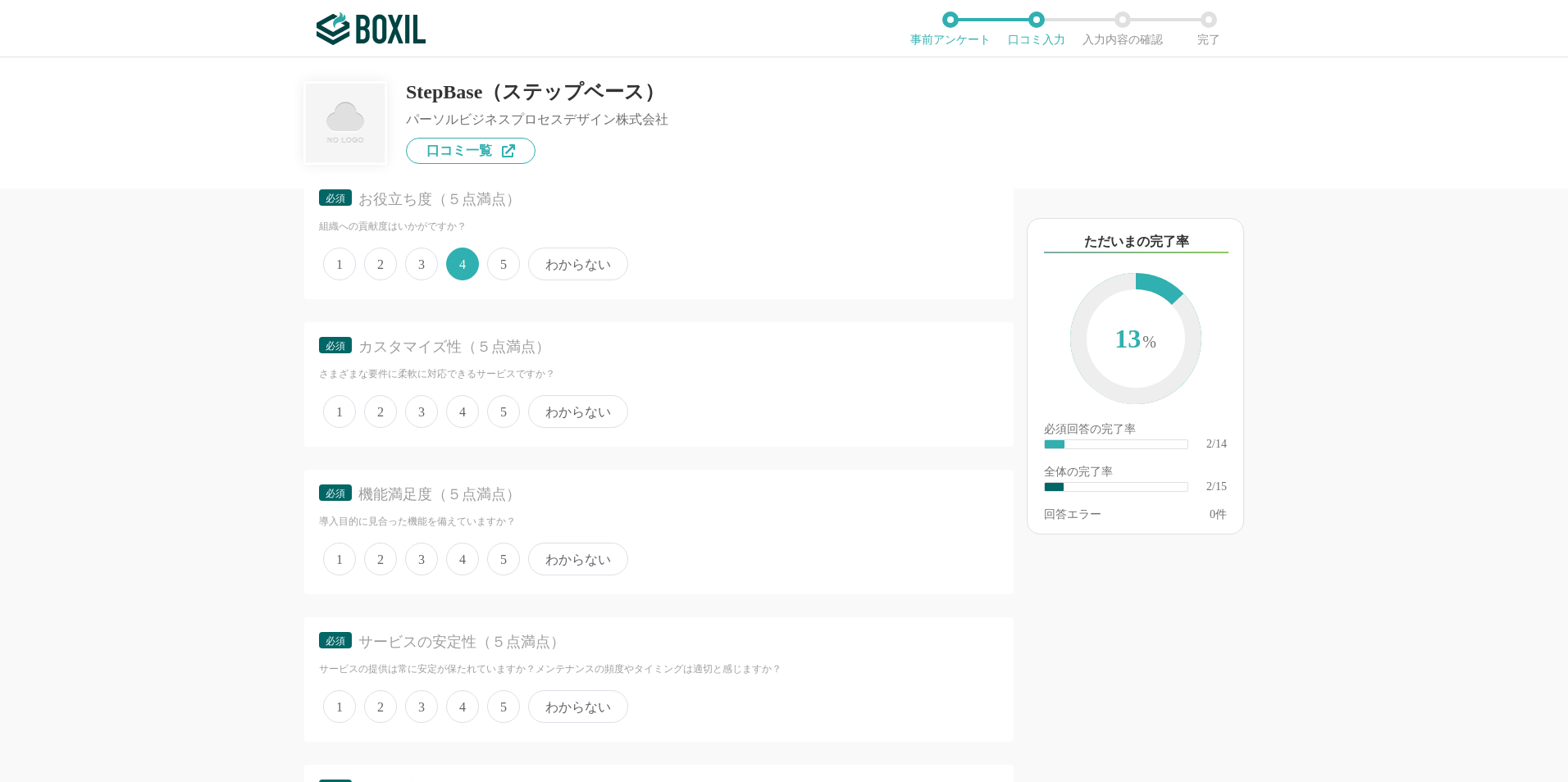
click at [428, 409] on span "3" at bounding box center [421, 412] width 33 height 33
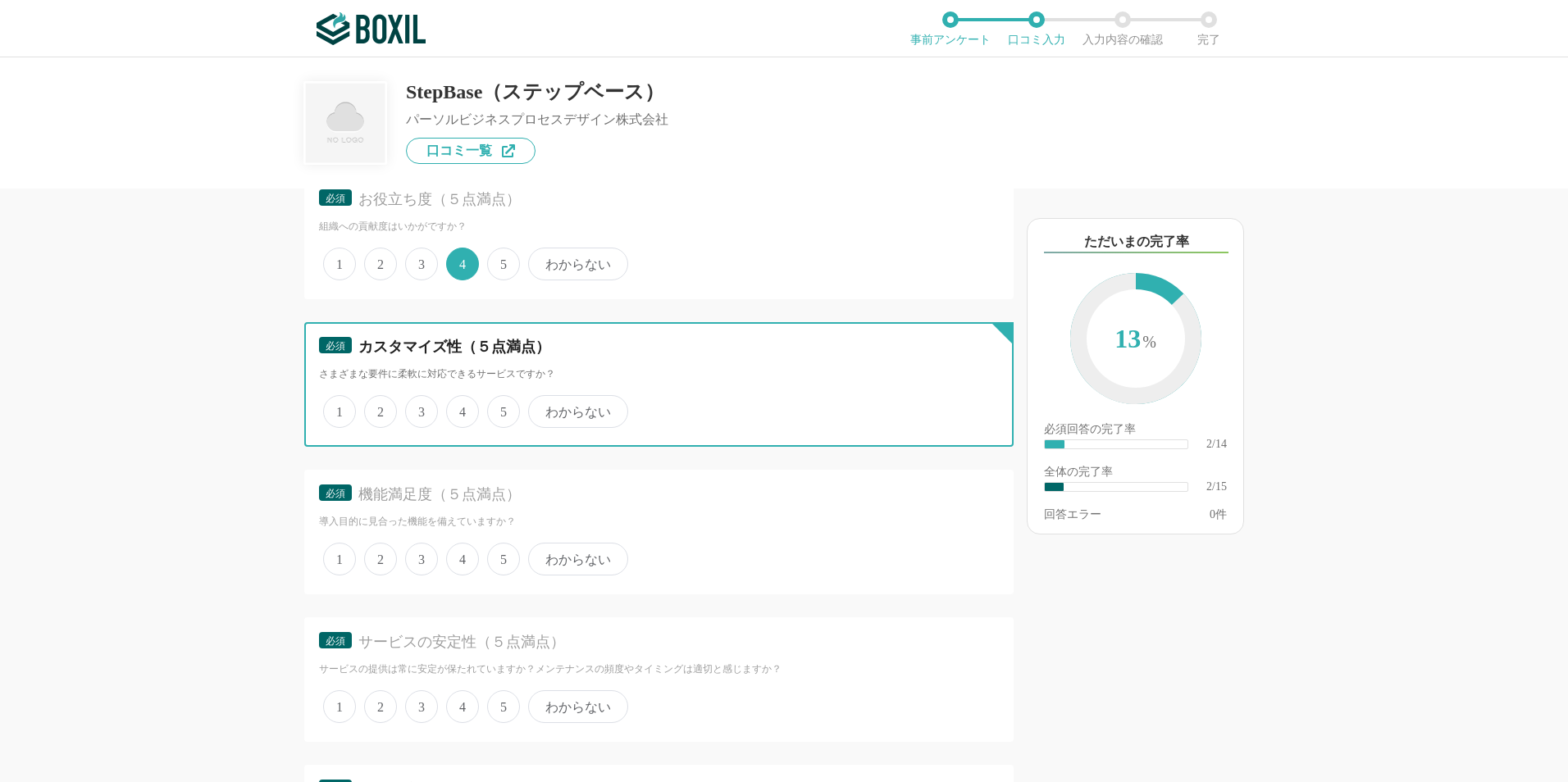
click at [420, 408] on input "3" at bounding box center [415, 403] width 10 height 10
radio input "true"
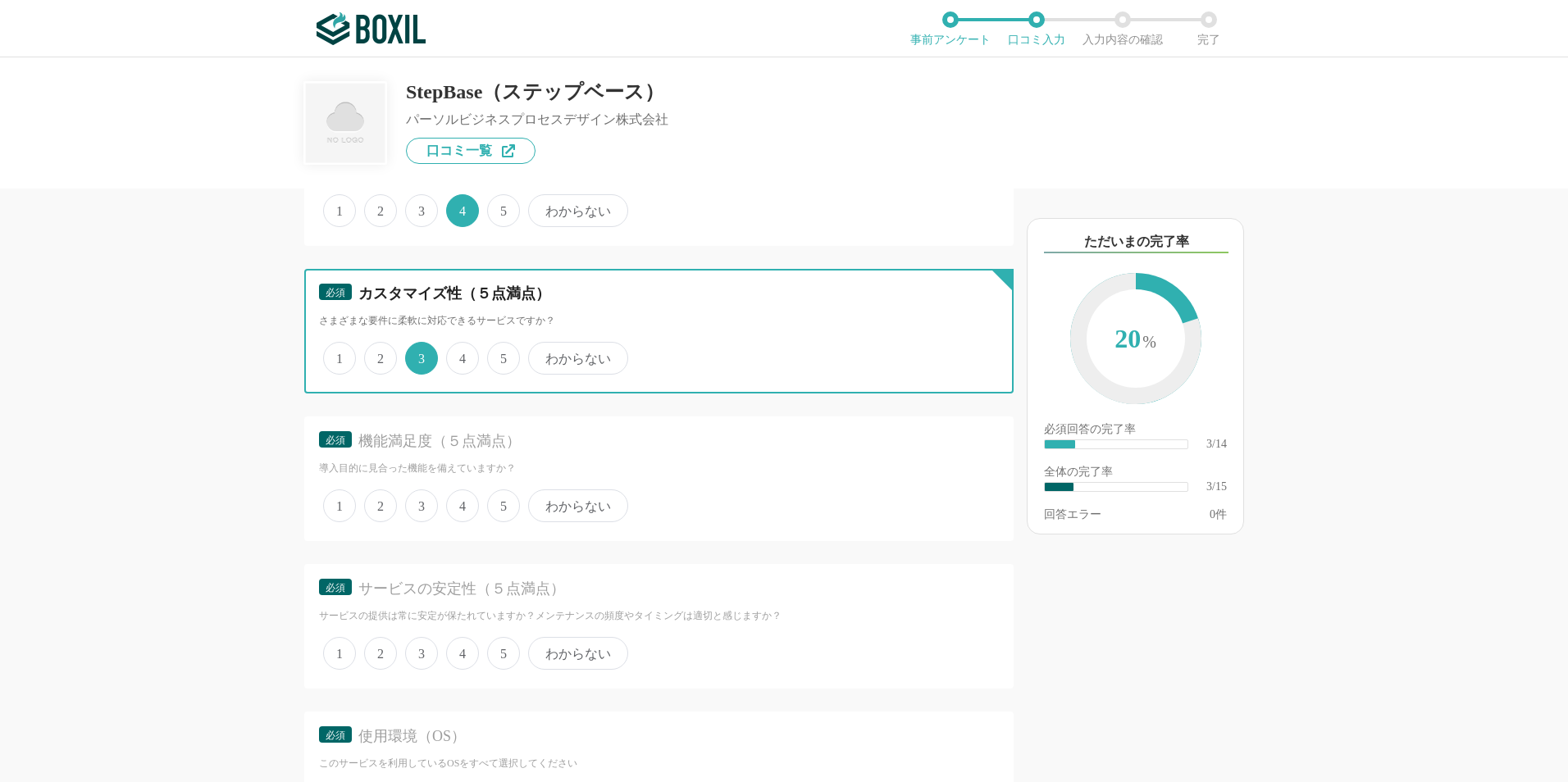
scroll to position [492, 0]
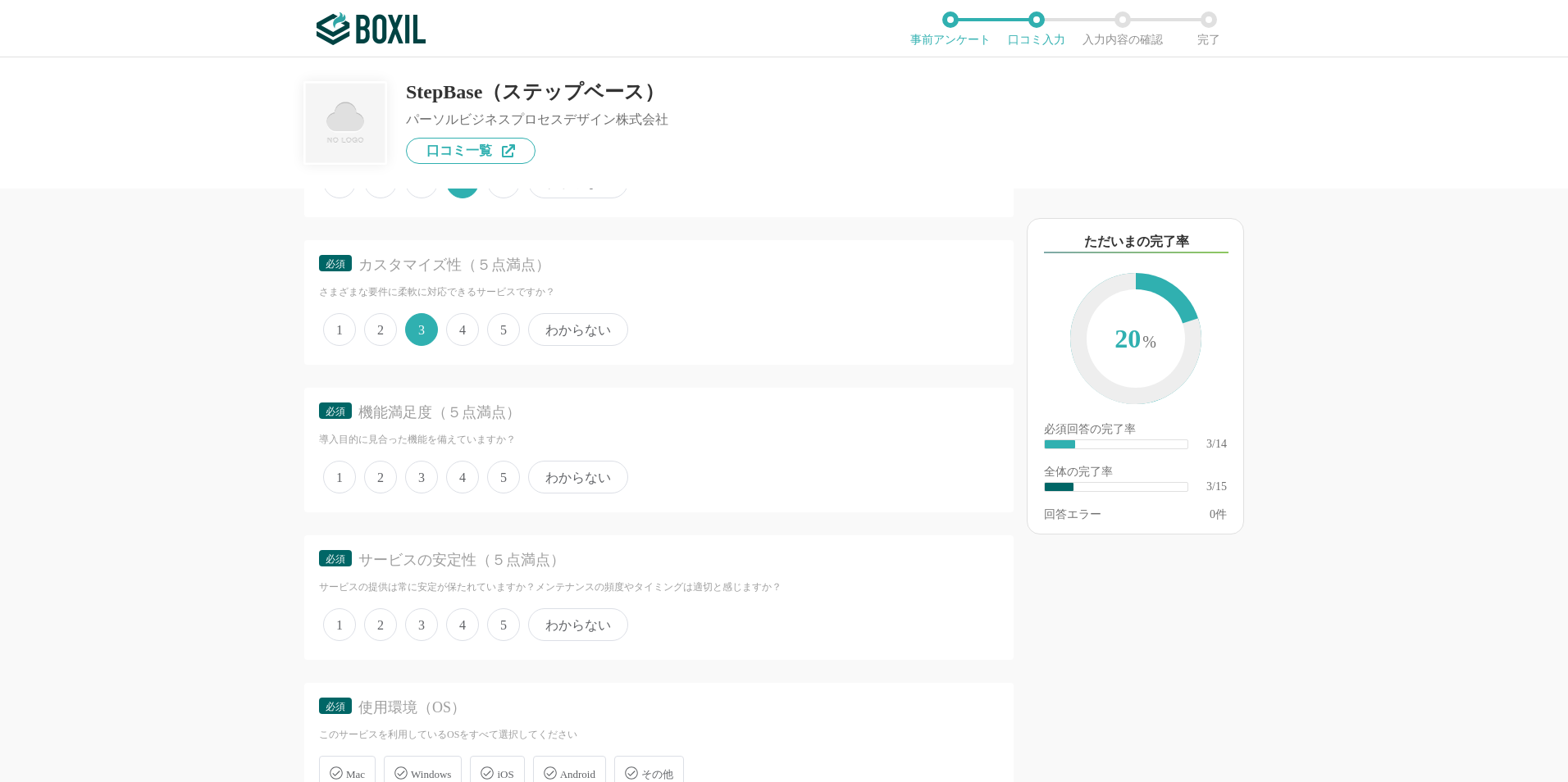
click at [419, 477] on span "3" at bounding box center [421, 478] width 33 height 33
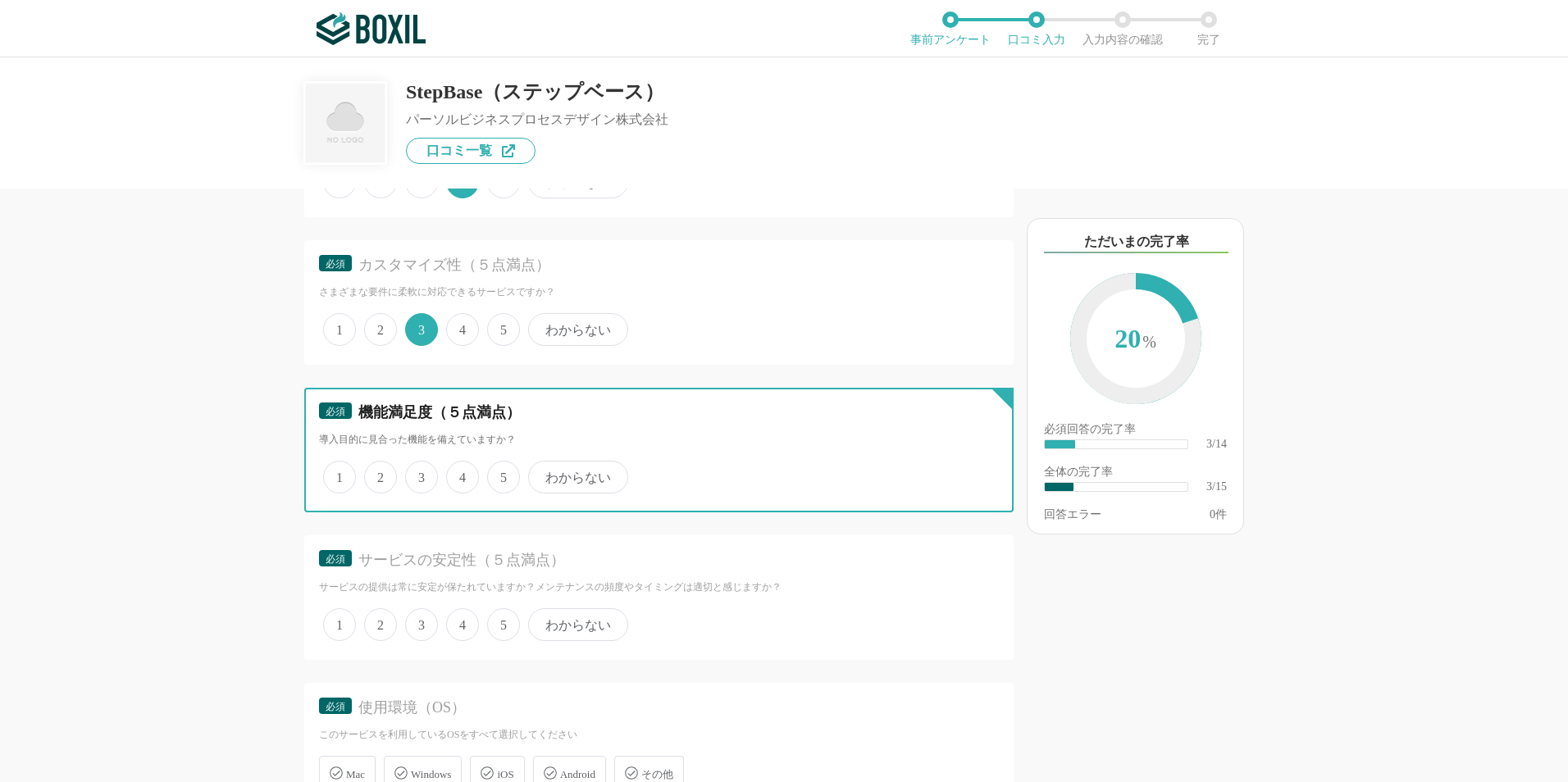
click at [419, 474] on input "3" at bounding box center [415, 468] width 10 height 10
radio input "true"
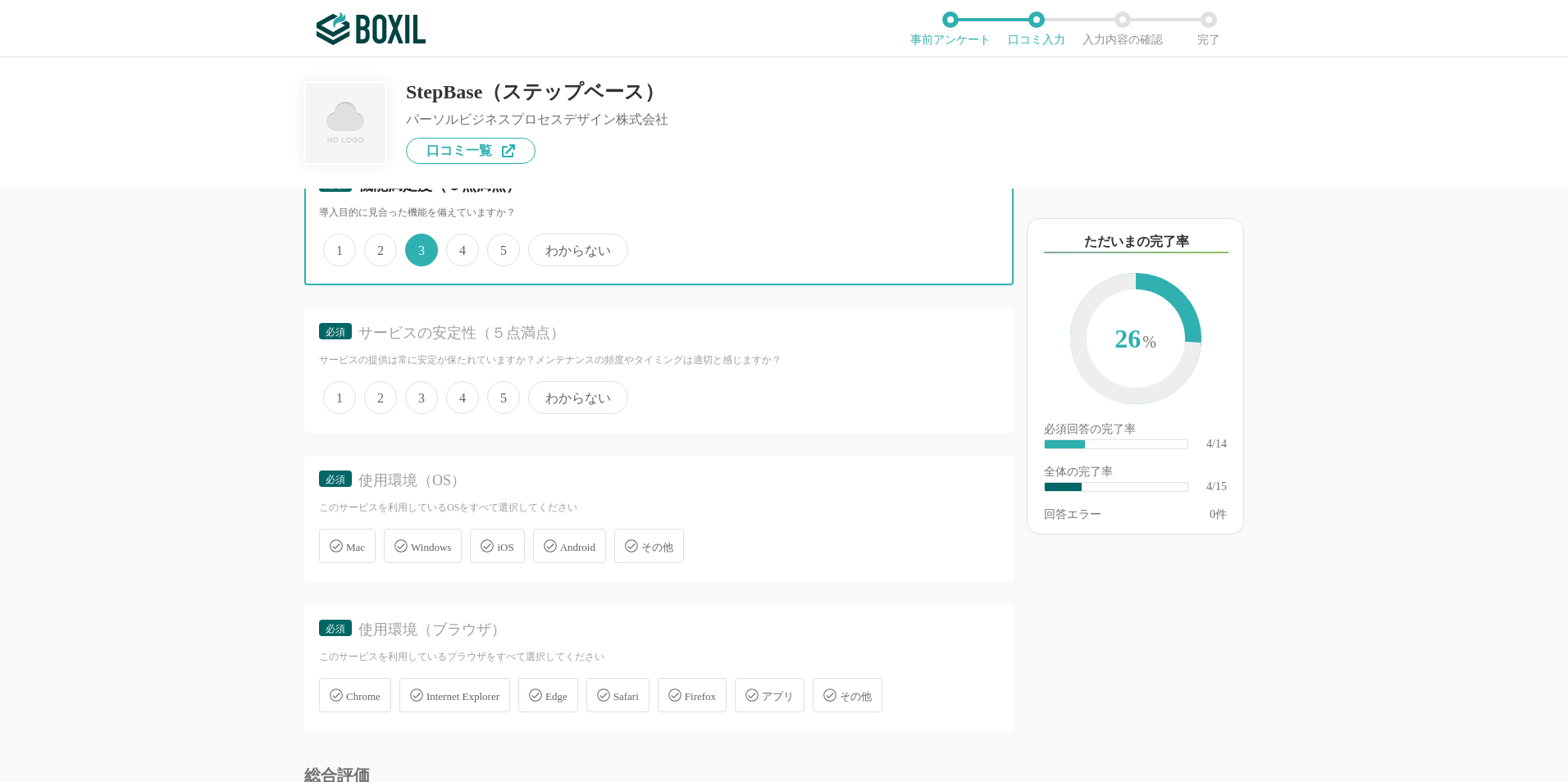
scroll to position [738, 0]
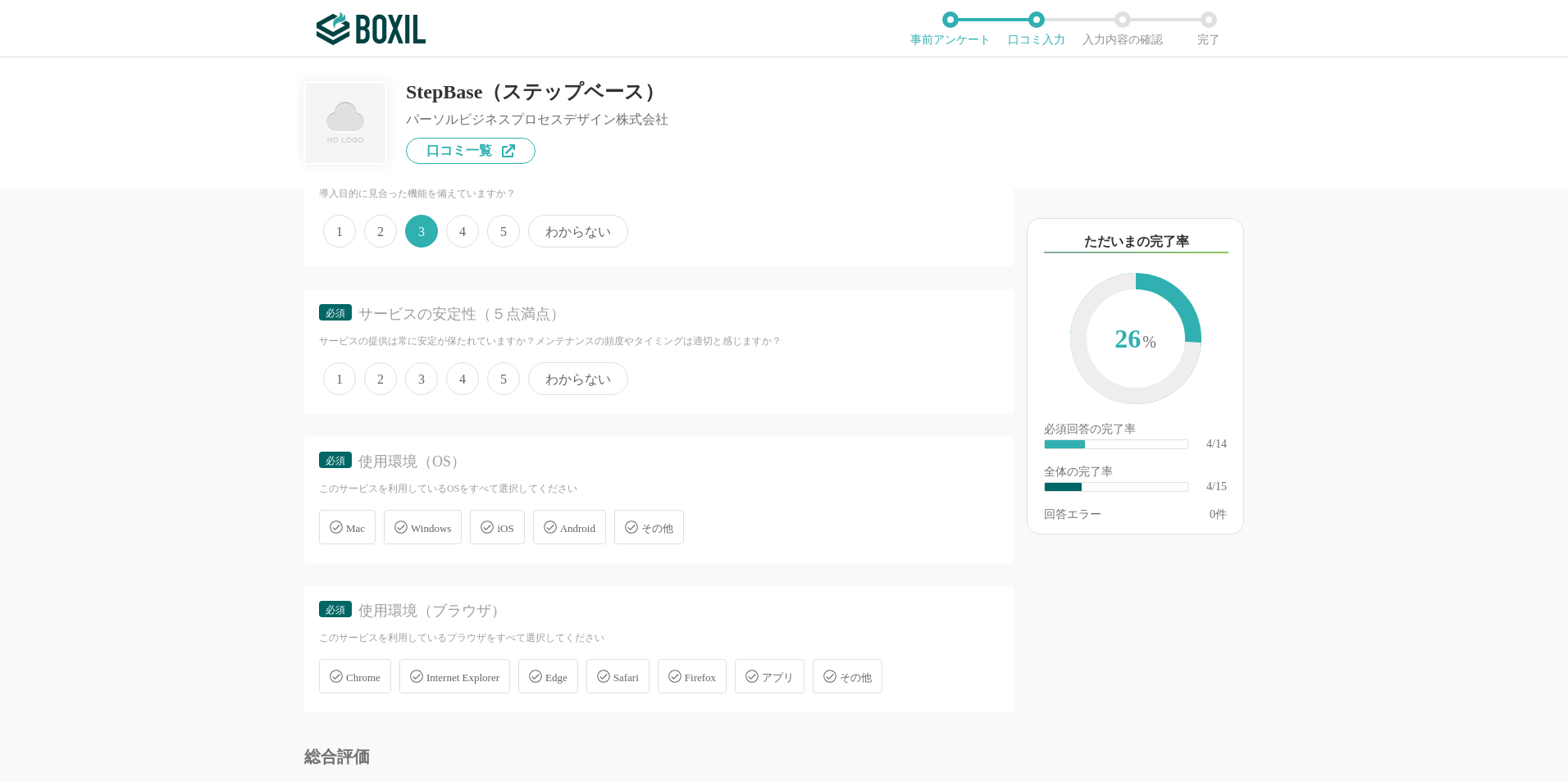
click at [429, 378] on span "3" at bounding box center [421, 379] width 33 height 33
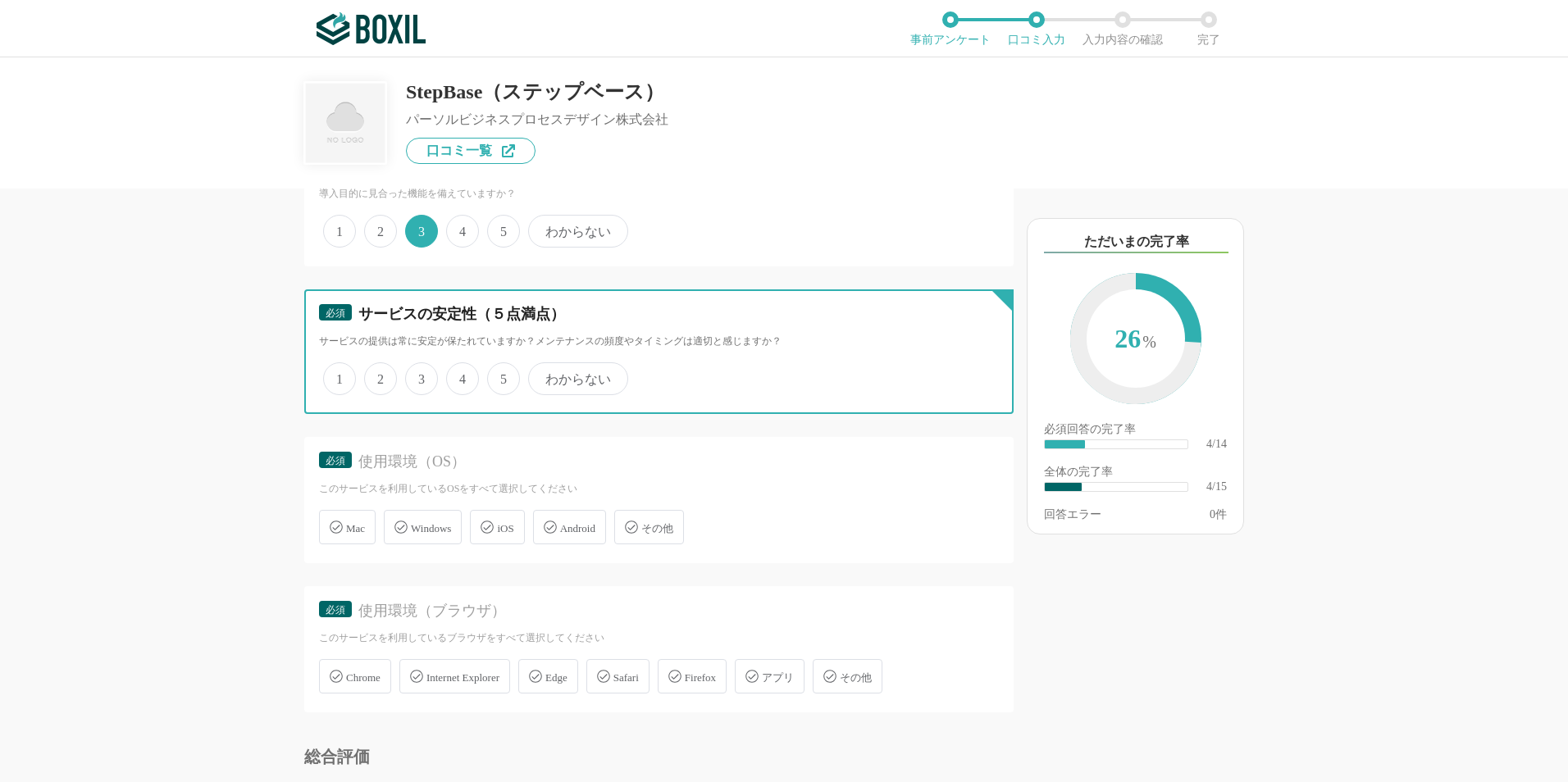
click at [420, 375] on input "3" at bounding box center [415, 370] width 10 height 10
radio input "true"
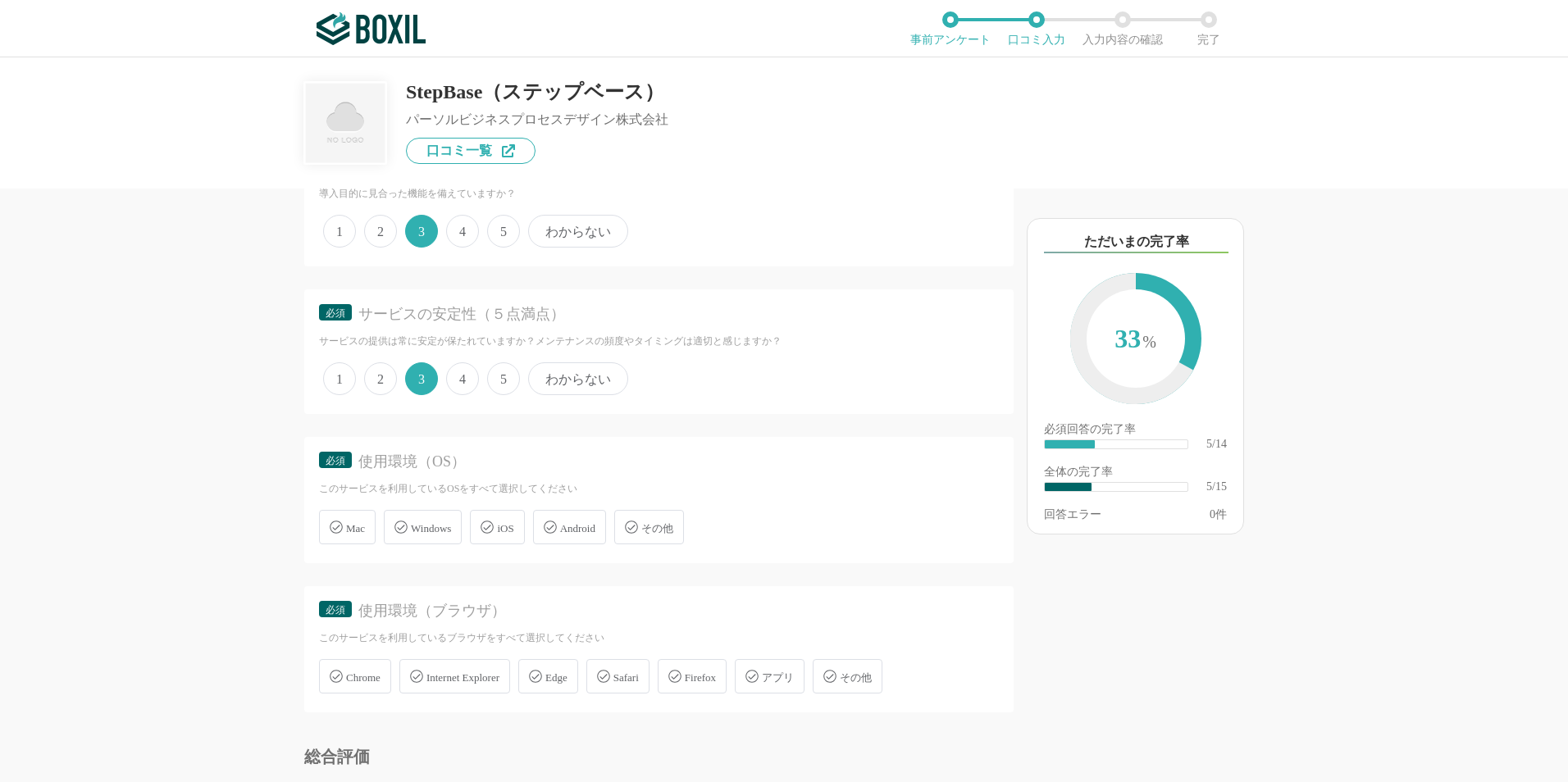
click at [470, 375] on span "4" at bounding box center [463, 379] width 33 height 33
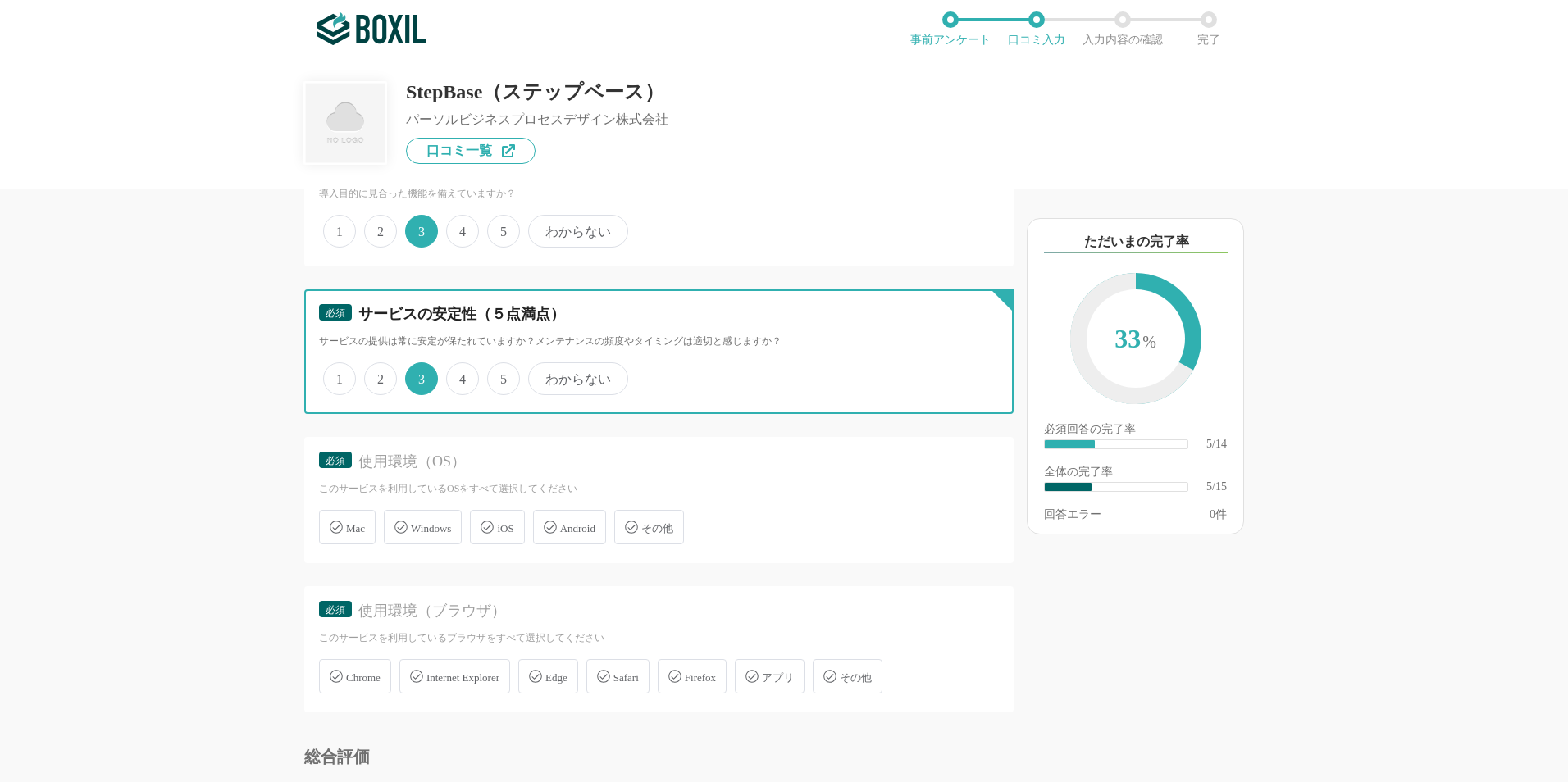
click at [461, 375] on input "4" at bounding box center [455, 370] width 10 height 10
radio input "true"
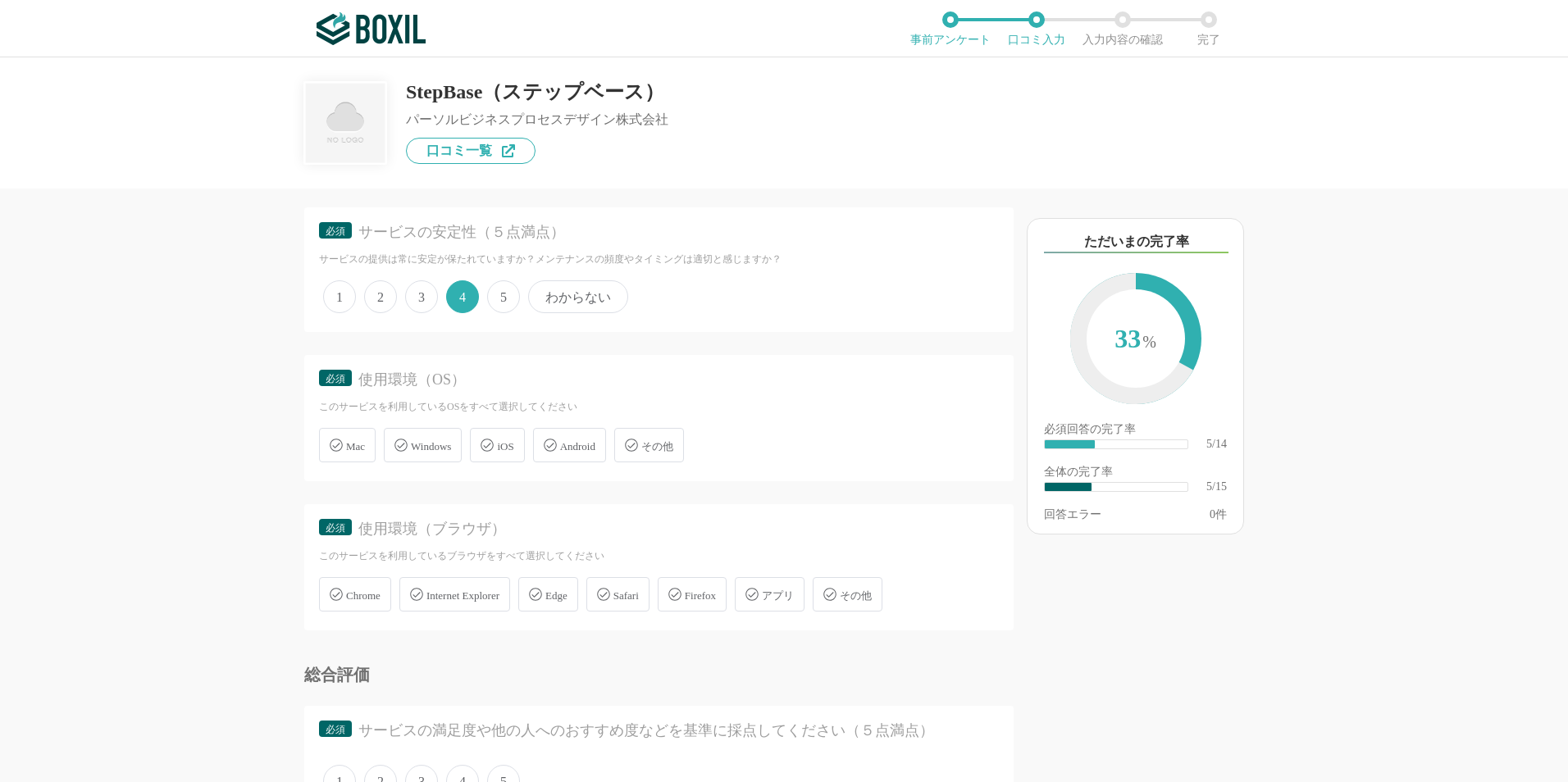
click at [424, 448] on span "Windows" at bounding box center [431, 446] width 40 height 12
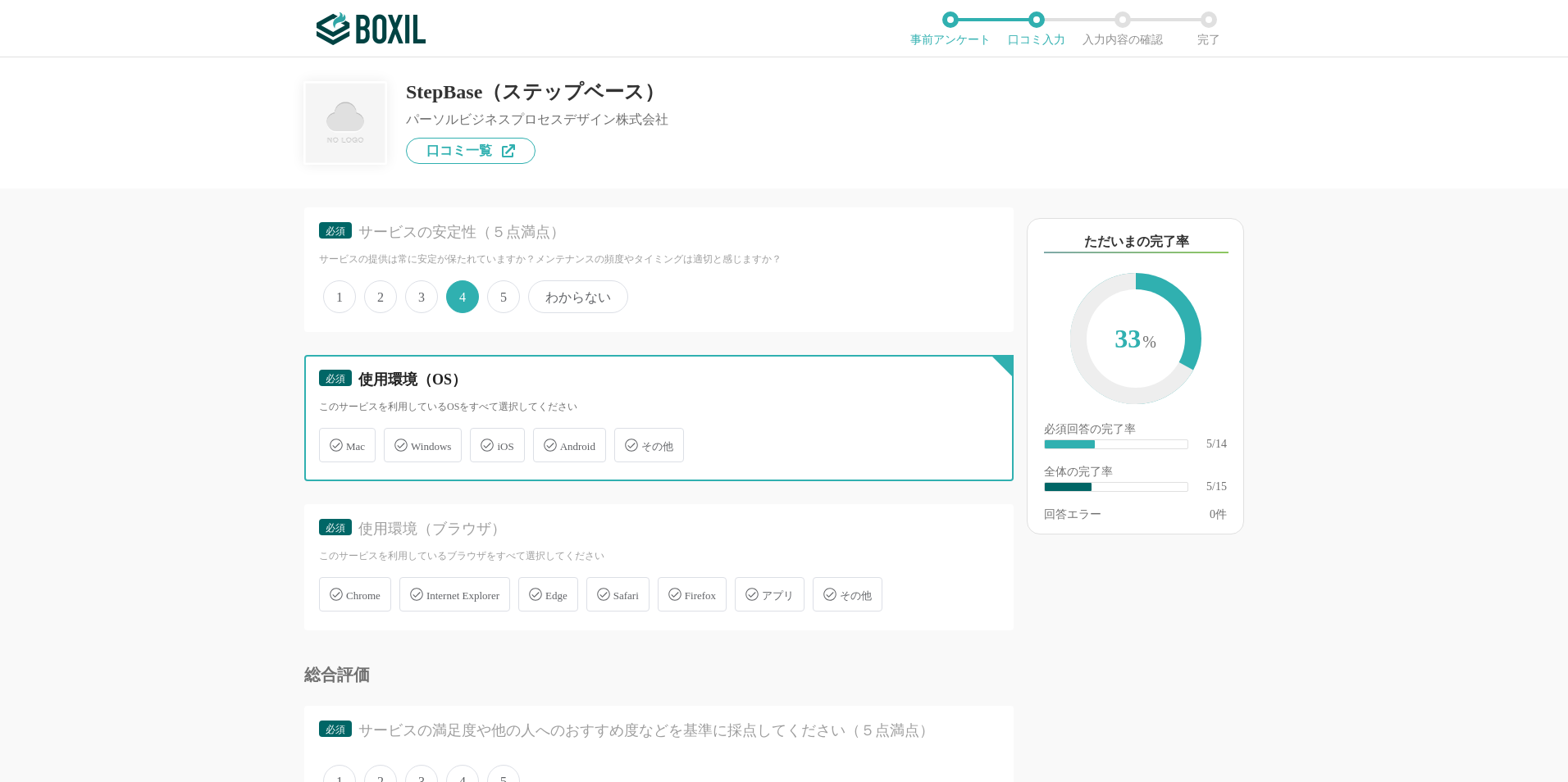
click at [398, 441] on input "Windows" at bounding box center [392, 436] width 10 height 10
checkbox input "true"
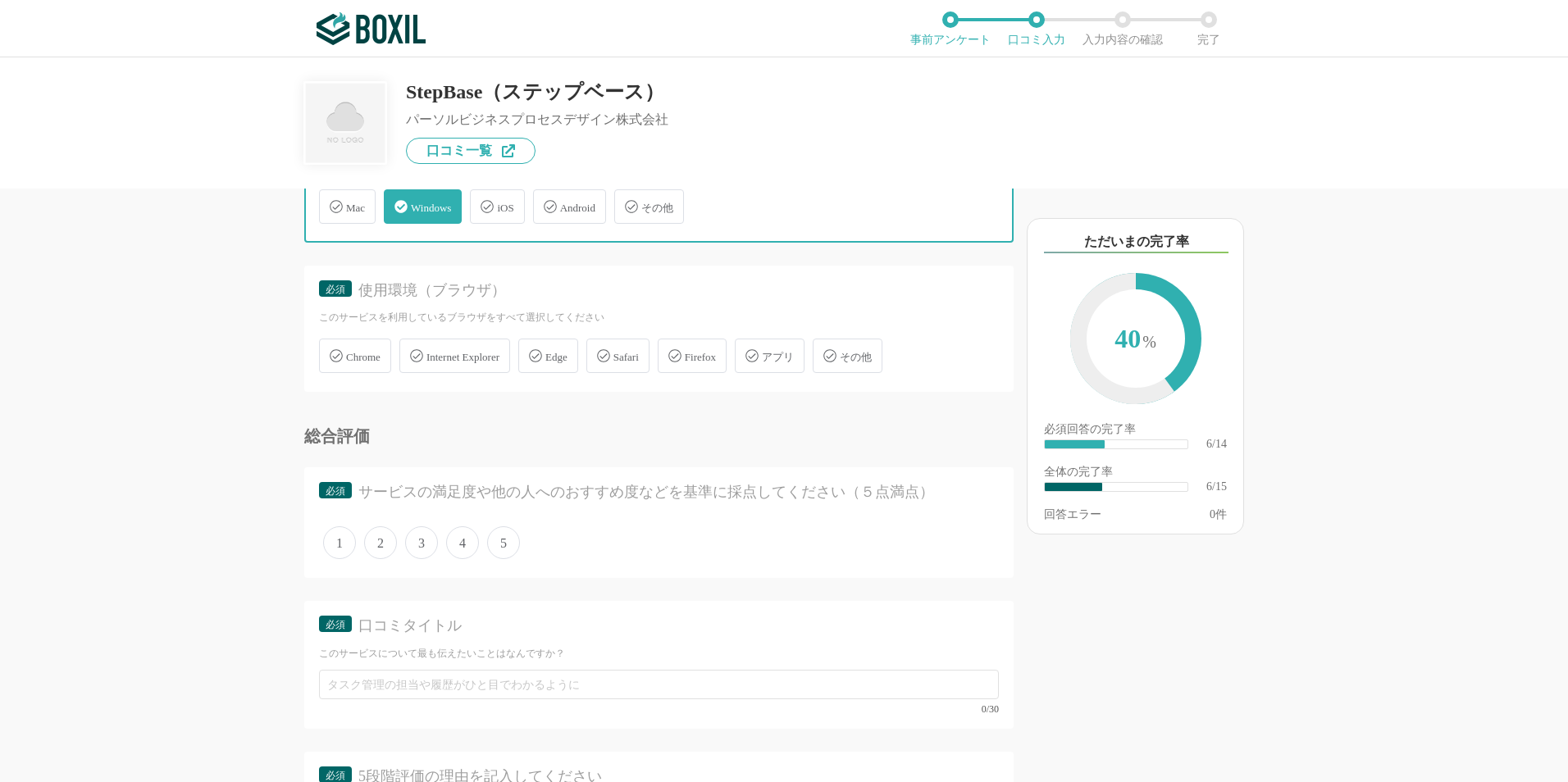
scroll to position [1066, 0]
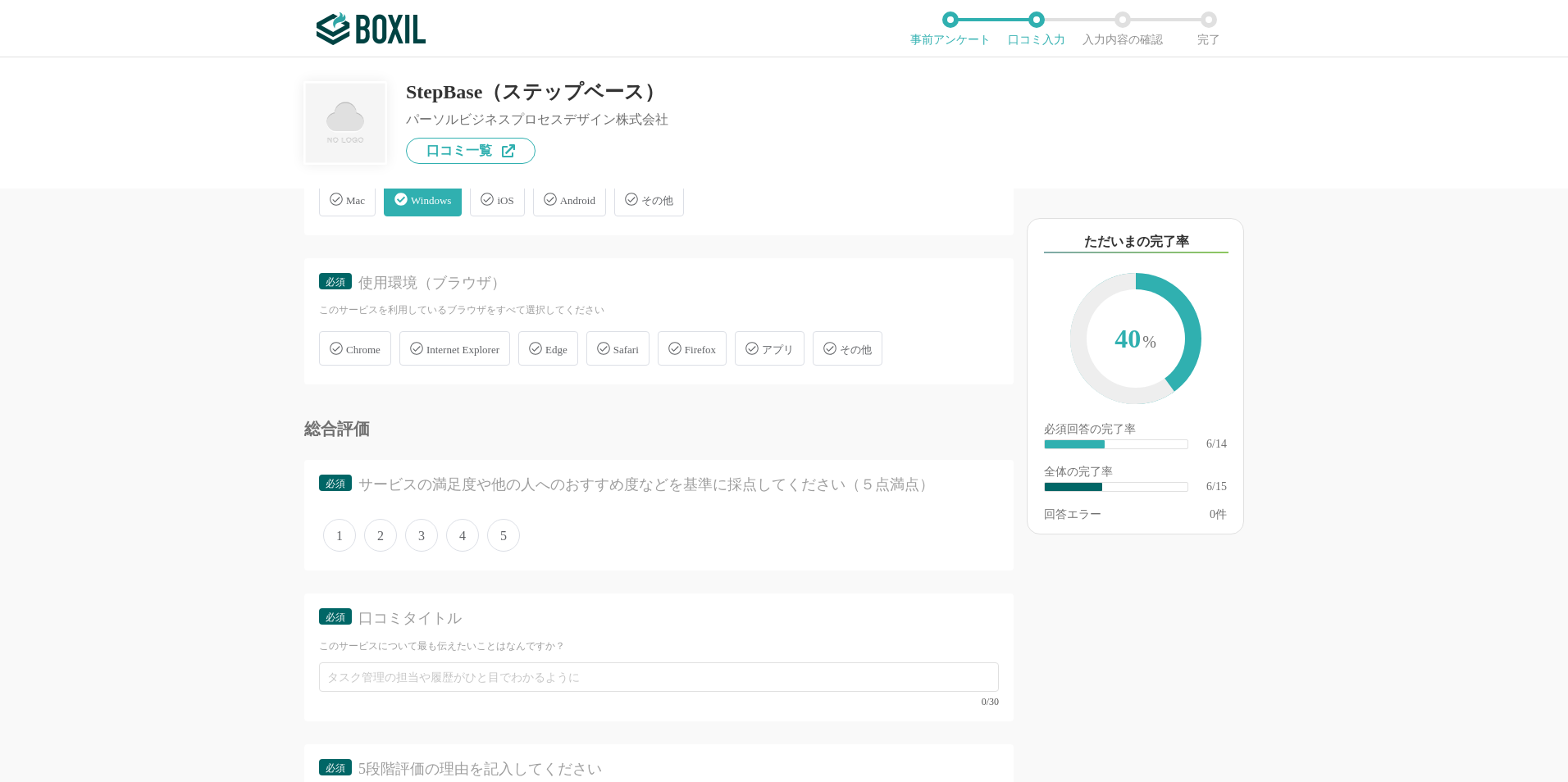
click at [542, 348] on icon at bounding box center [535, 348] width 13 height 13
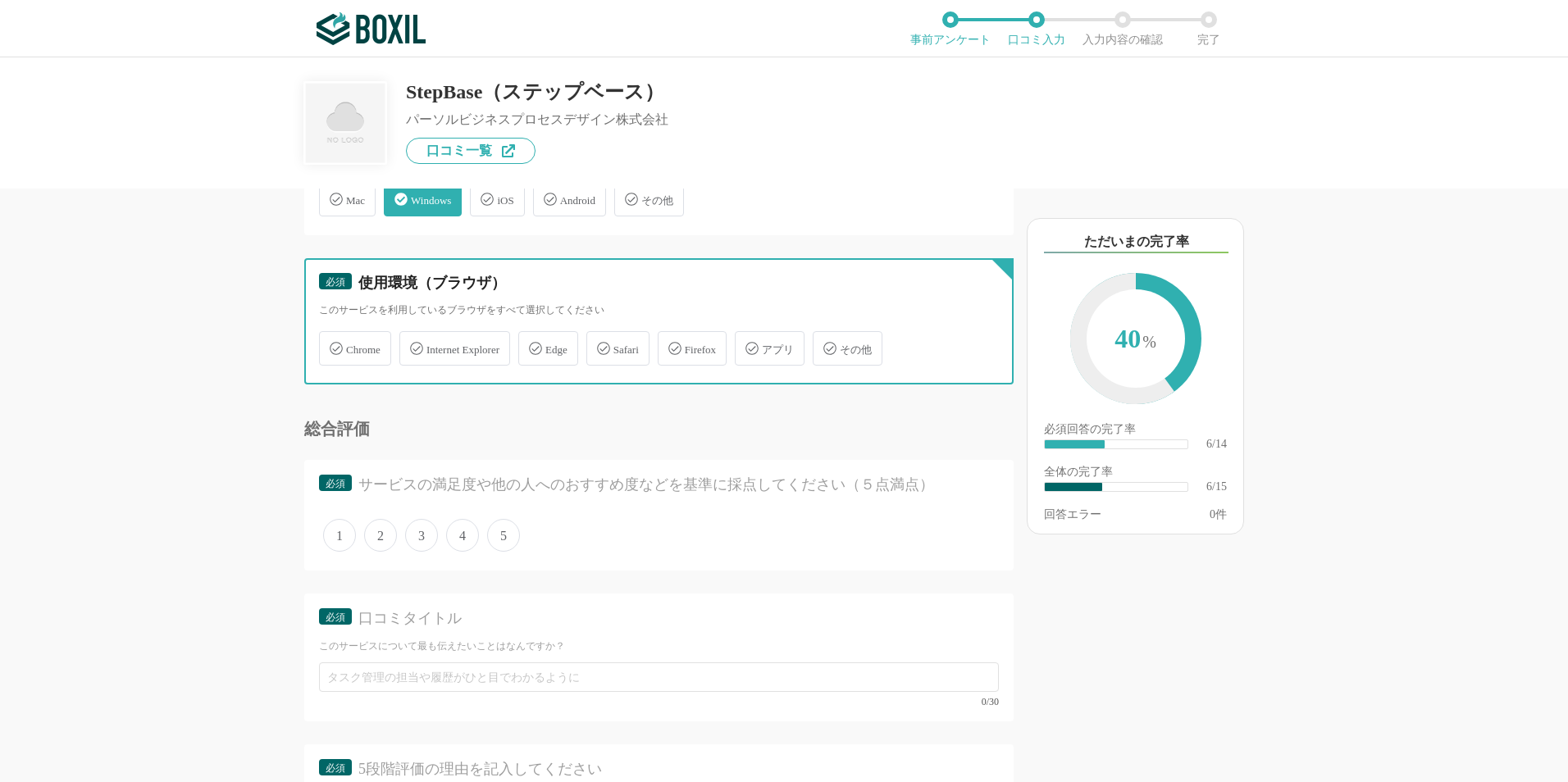
click at [532, 344] on input "Edge" at bounding box center [527, 339] width 10 height 10
checkbox input "true"
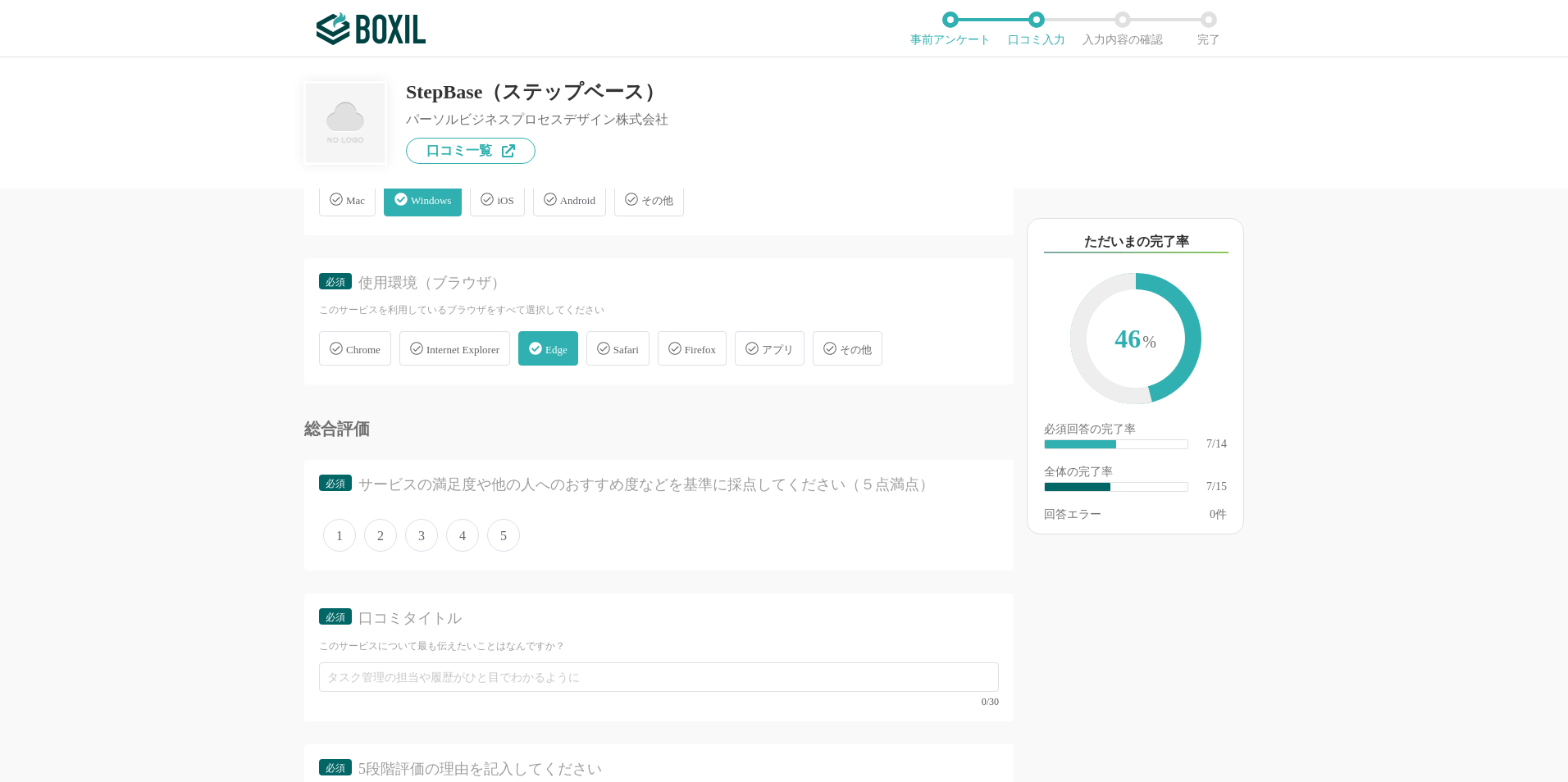
click at [429, 537] on span "3" at bounding box center [421, 536] width 33 height 33
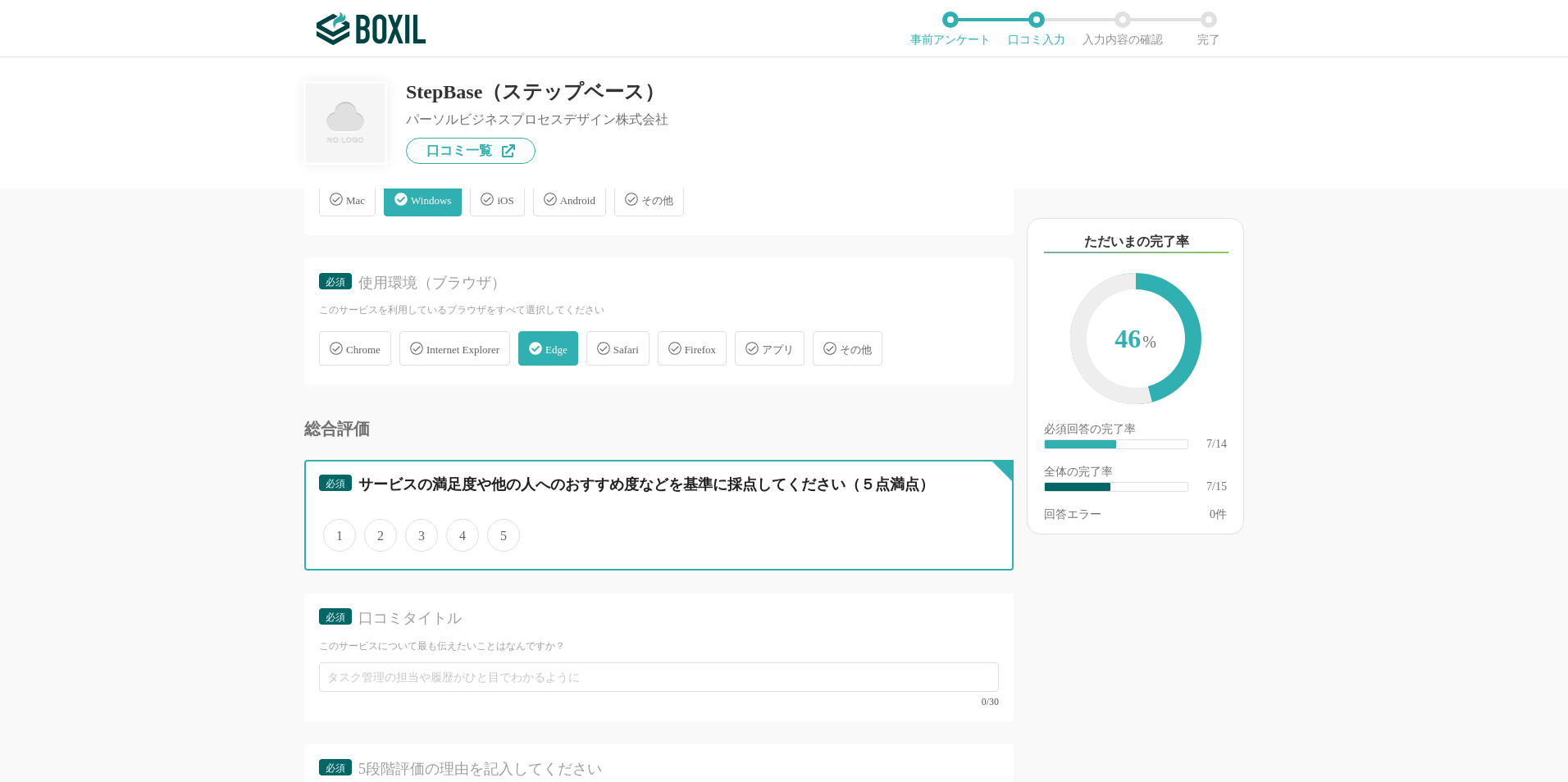
click at [420, 532] on input "3" at bounding box center [415, 527] width 10 height 10
radio input "true"
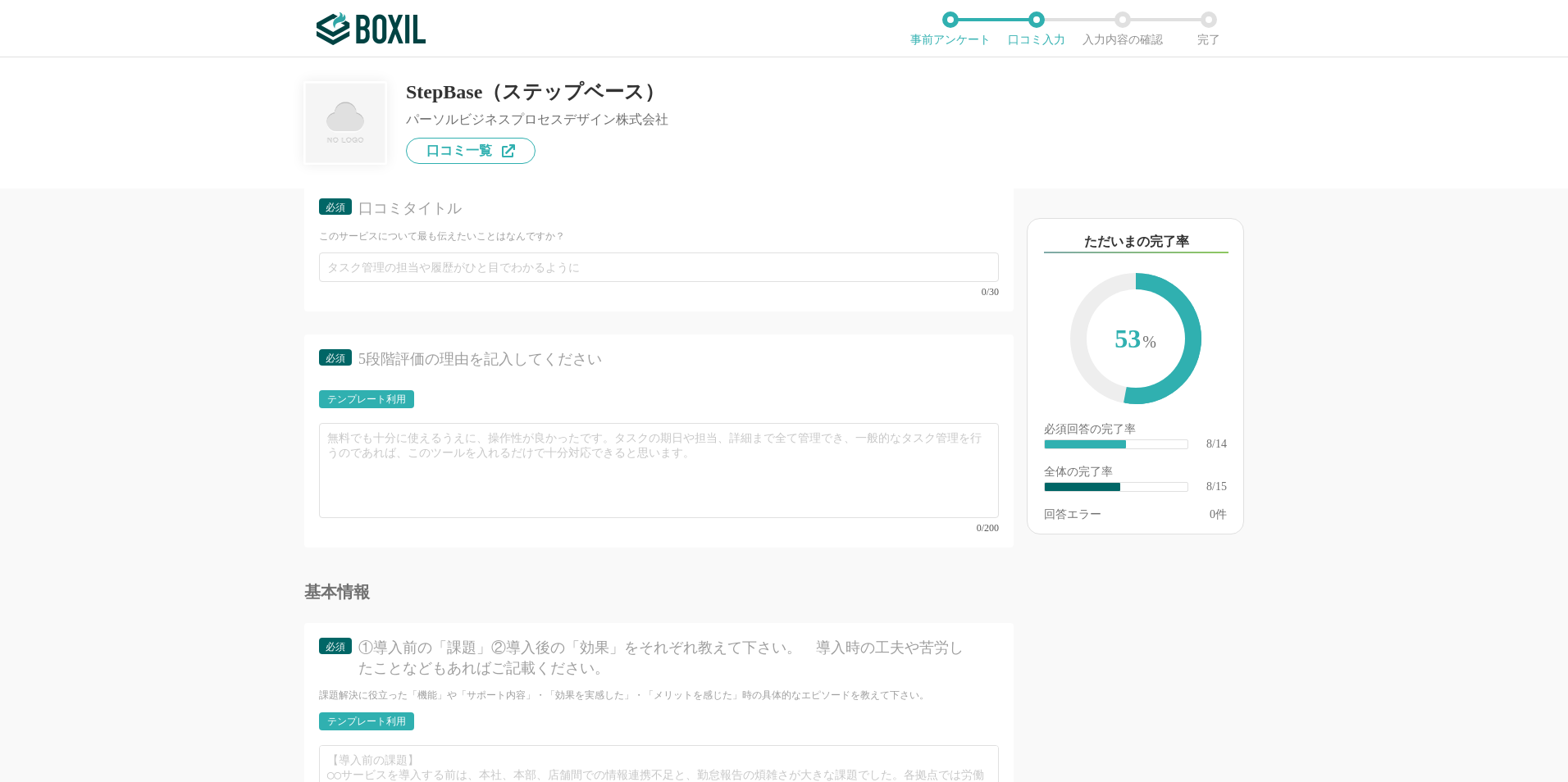
scroll to position [1394, 0]
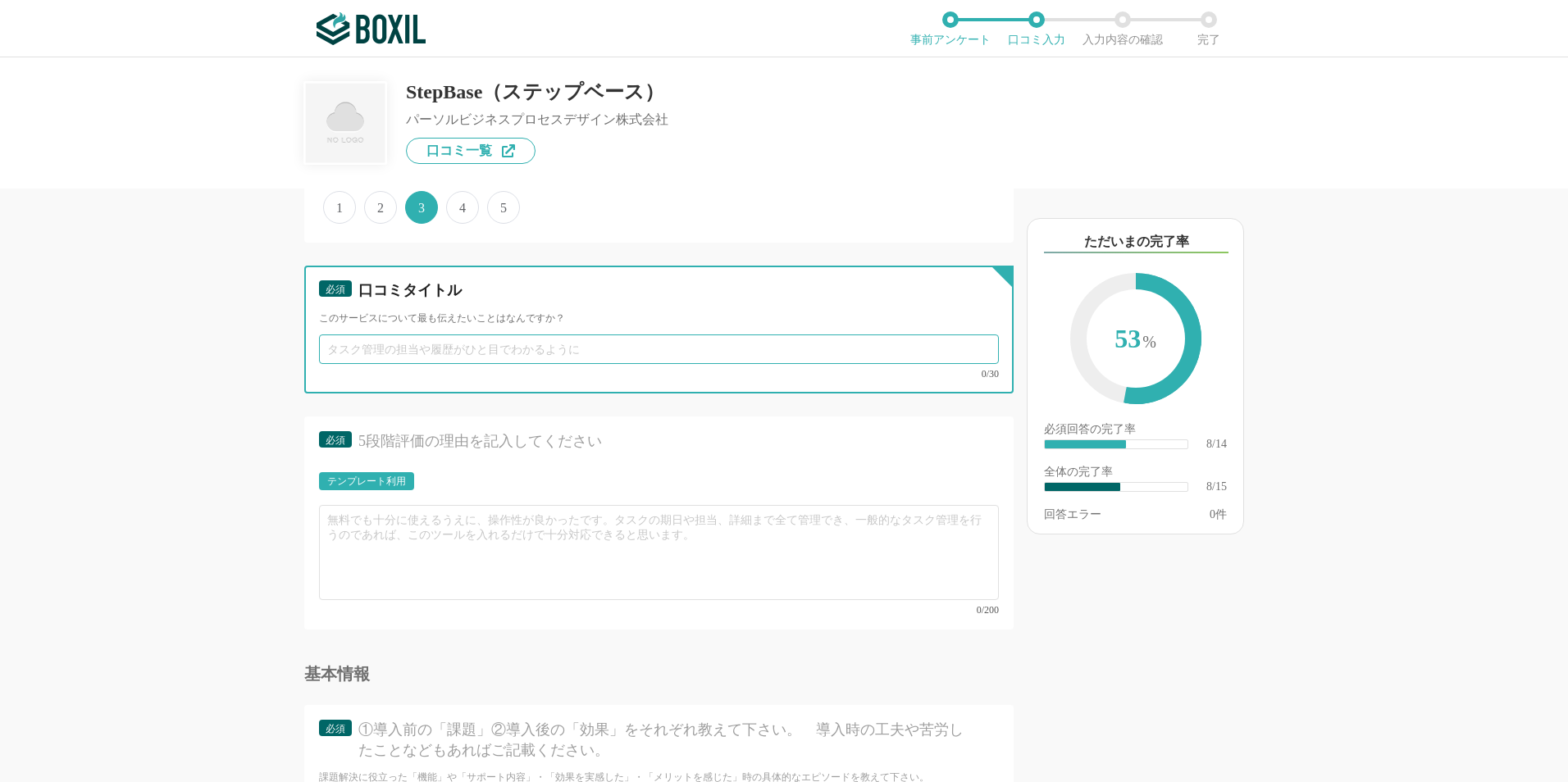
click at [406, 360] on input "text" at bounding box center [659, 349] width 680 height 29
click at [406, 354] on input "text" at bounding box center [659, 349] width 680 height 29
type input "業務進捗を共有できる"
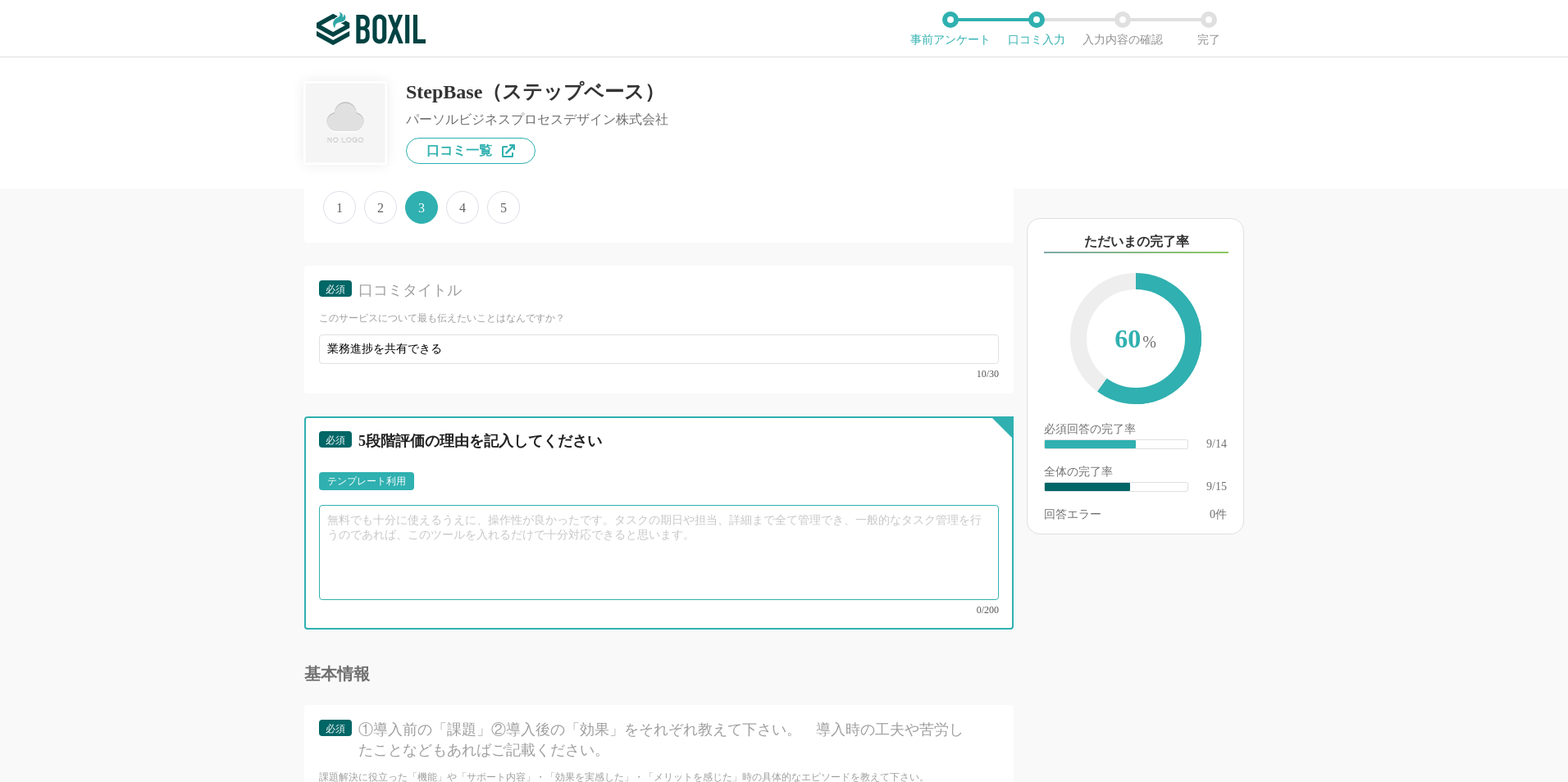
click at [602, 521] on textarea at bounding box center [659, 553] width 680 height 95
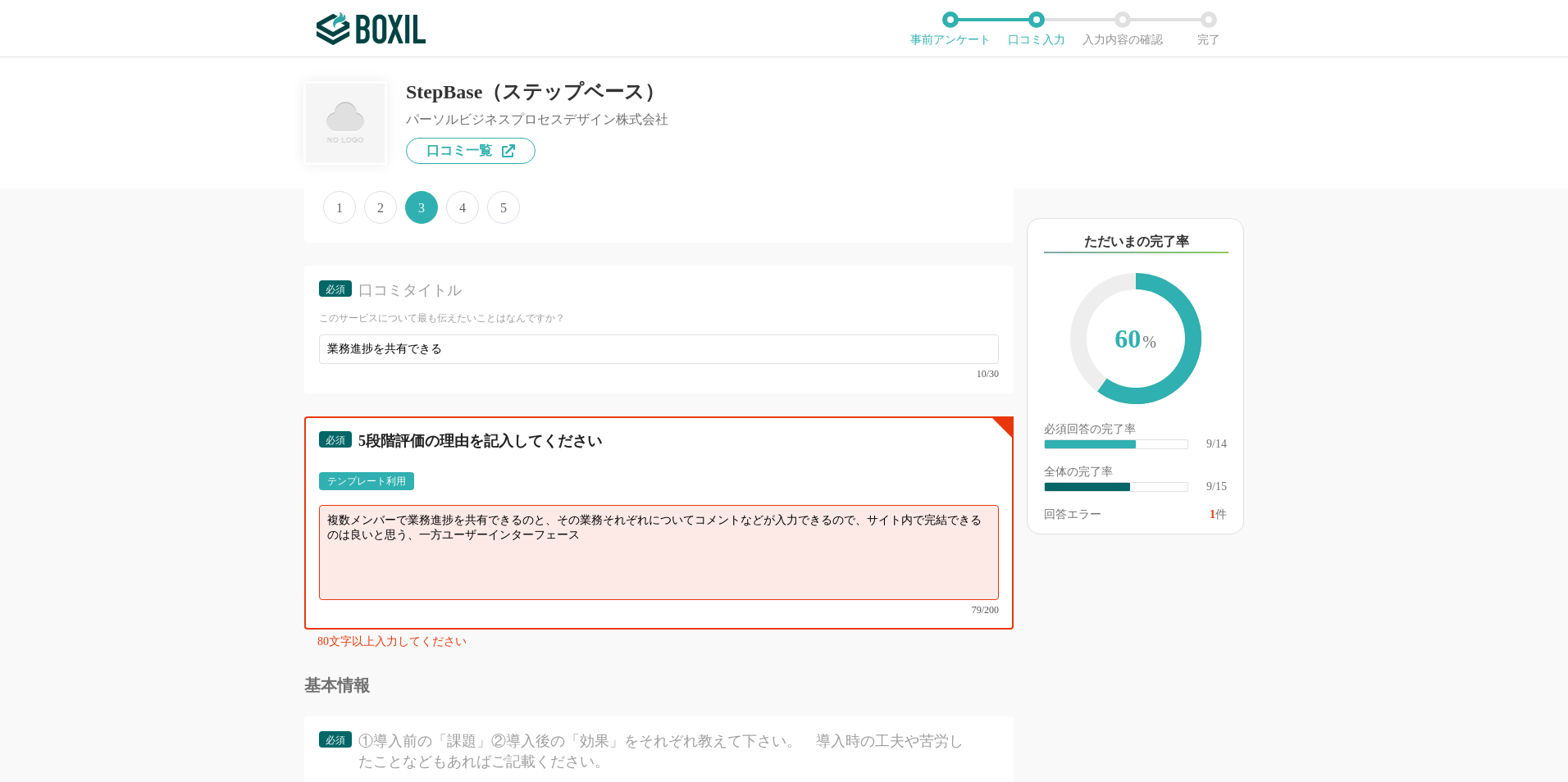
click at [615, 533] on textarea "複数メンバーで業務進捗を共有できるのと、その業務それぞれについてコメントなどが入力できるので、サイト内で完結できるのは良いと思う、一方ユーザーインターフェース" at bounding box center [659, 553] width 680 height 95
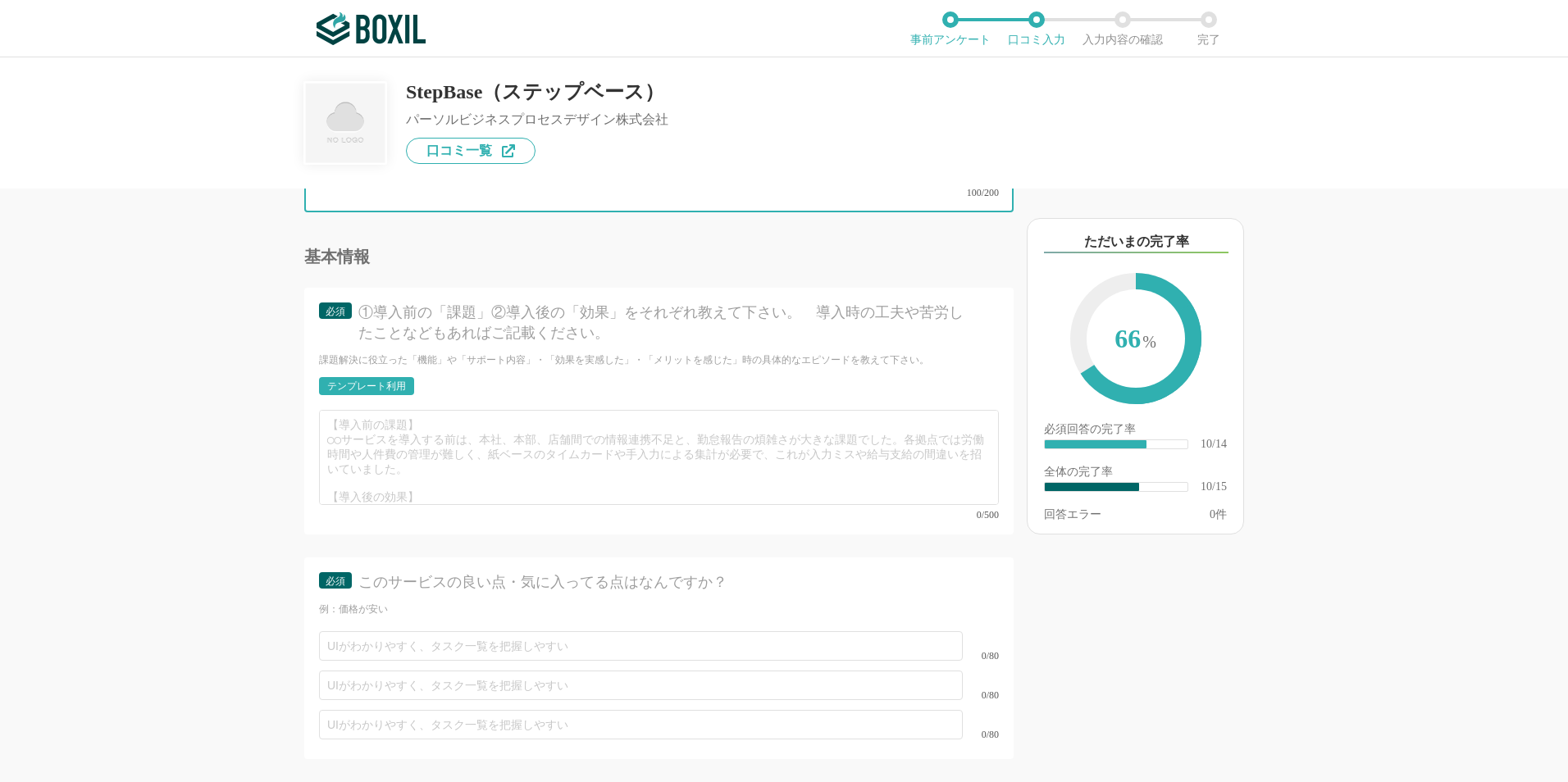
scroll to position [1804, 0]
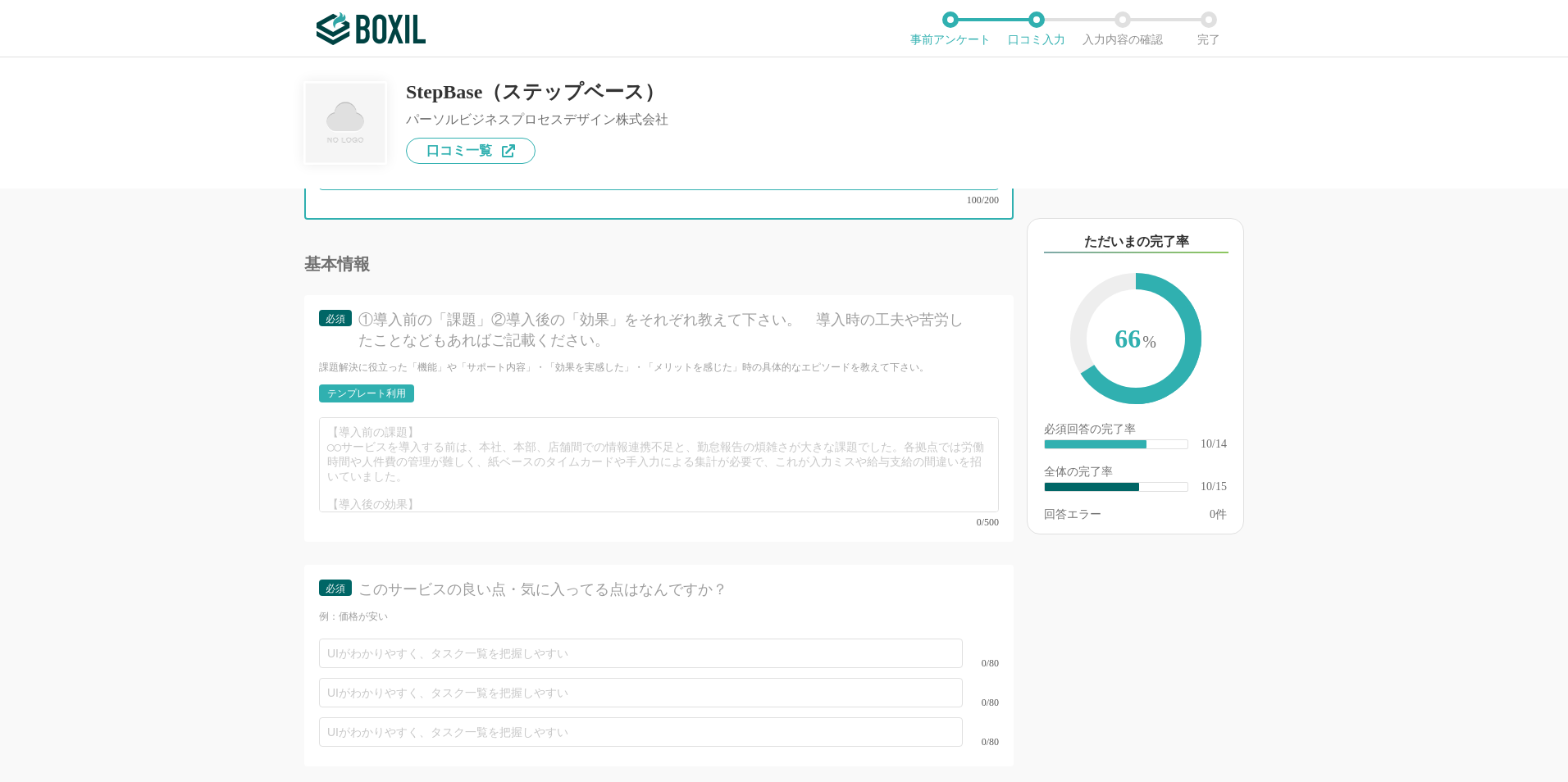
type textarea "複数メンバーで業務進捗を共有できるのと、その業務それぞれについてコメントなどが入力できるので、サイト内で完結できるのは良いと思う、一方ユーザーインターフェース…"
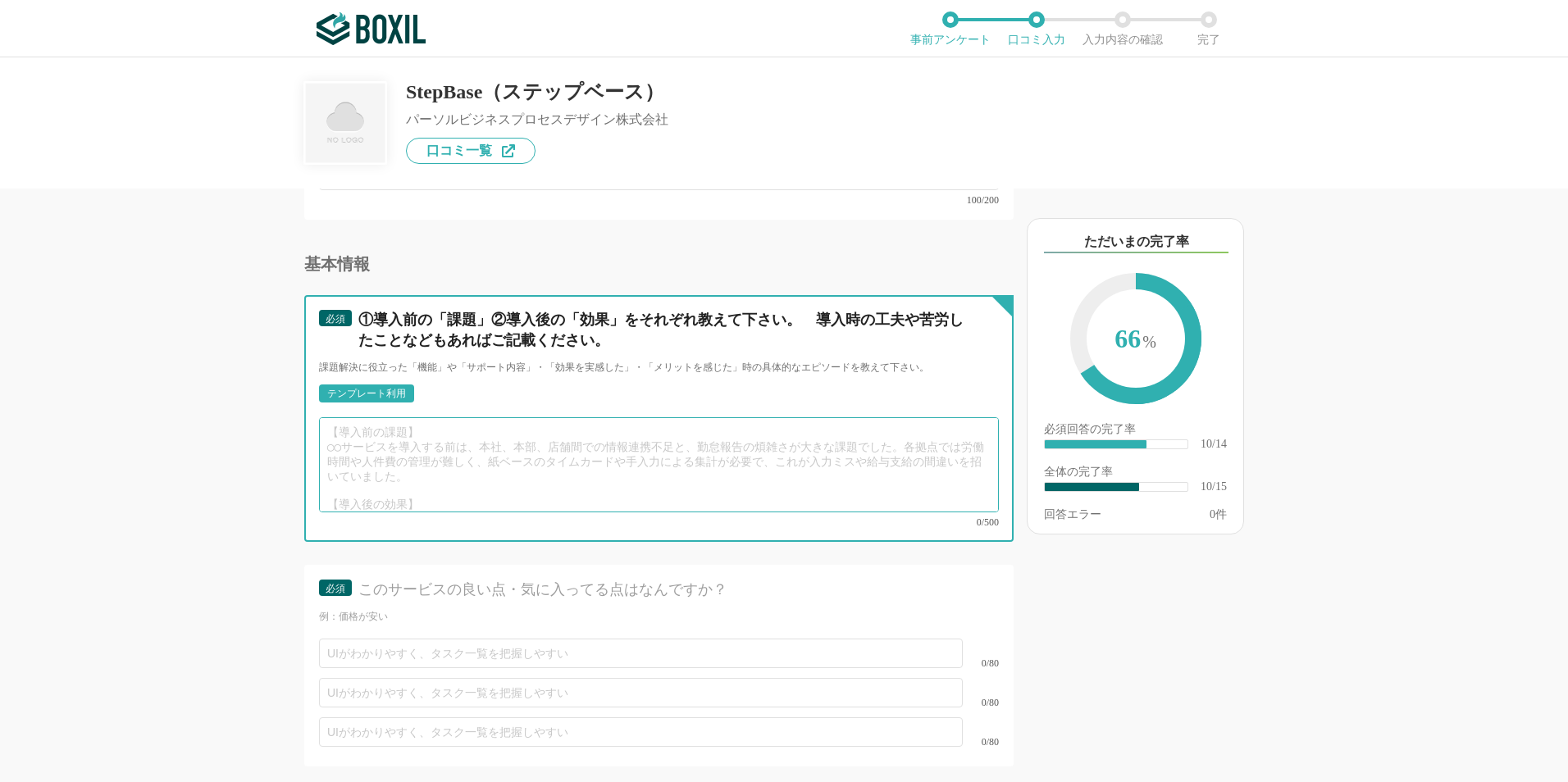
click at [376, 459] on textarea at bounding box center [659, 465] width 680 height 95
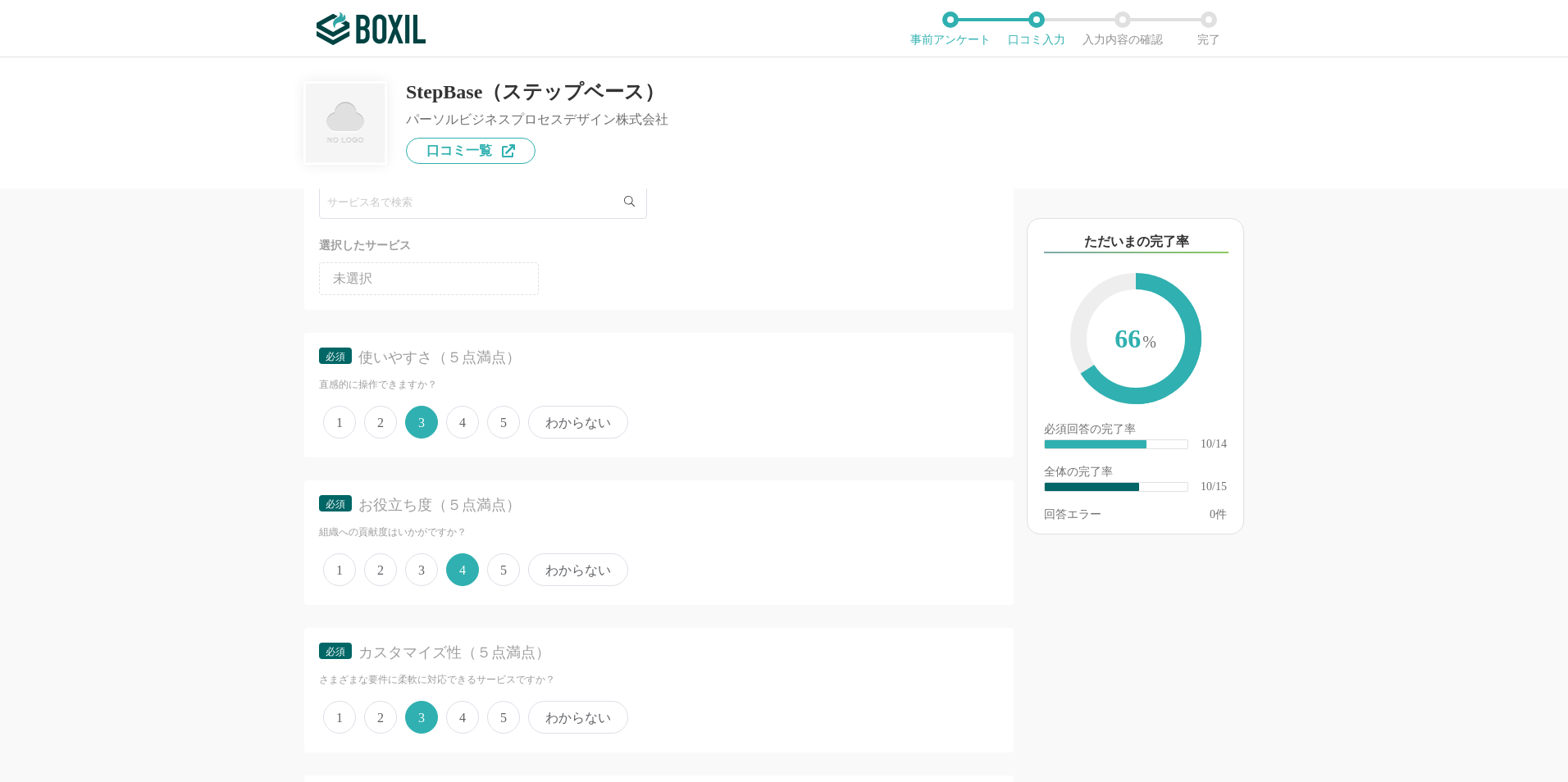
scroll to position [0, 0]
